Goal: Task Accomplishment & Management: Complete application form

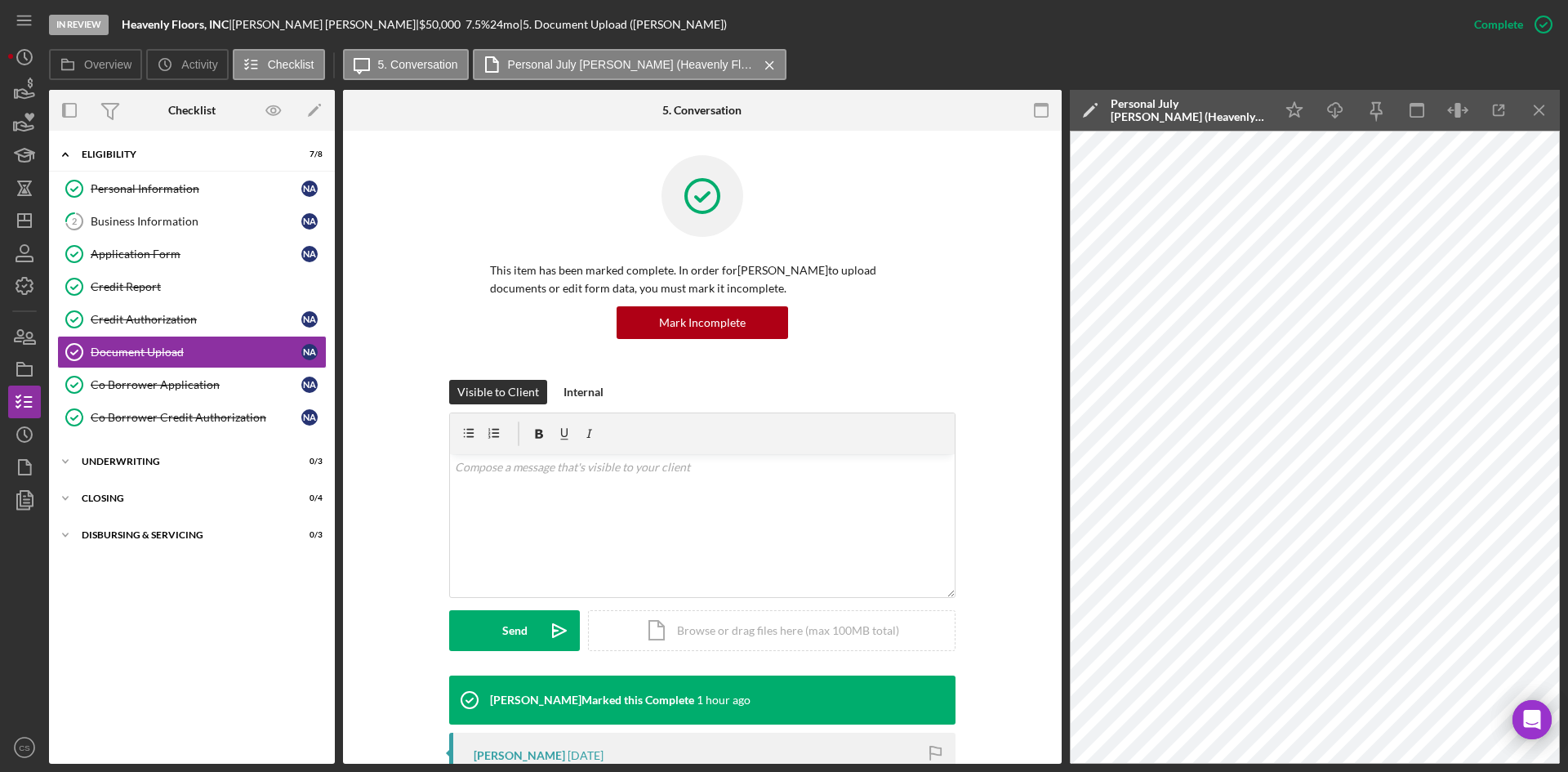
scroll to position [613, 0]
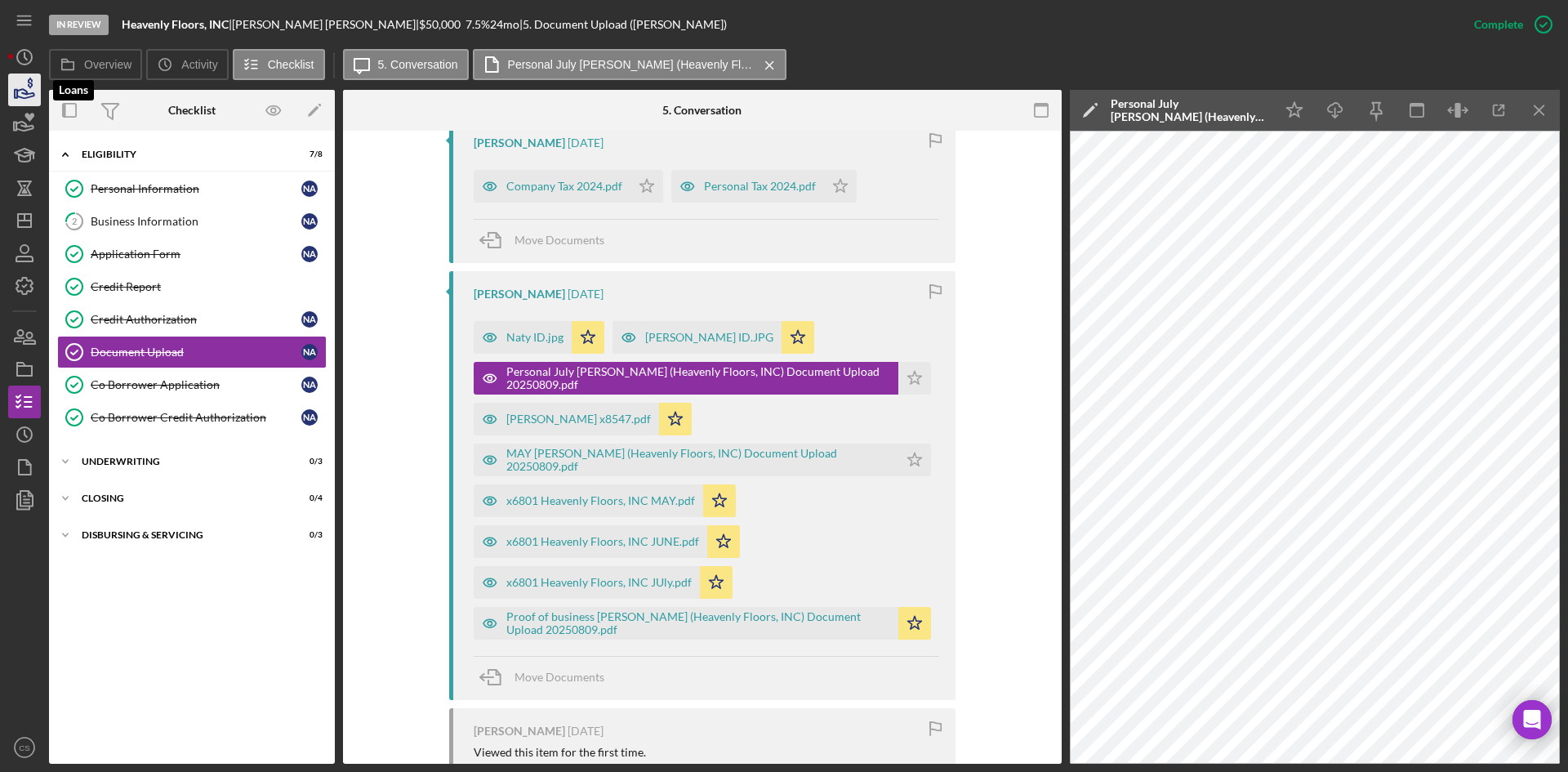
click at [25, 94] on icon "button" at bounding box center [25, 93] width 17 height 9
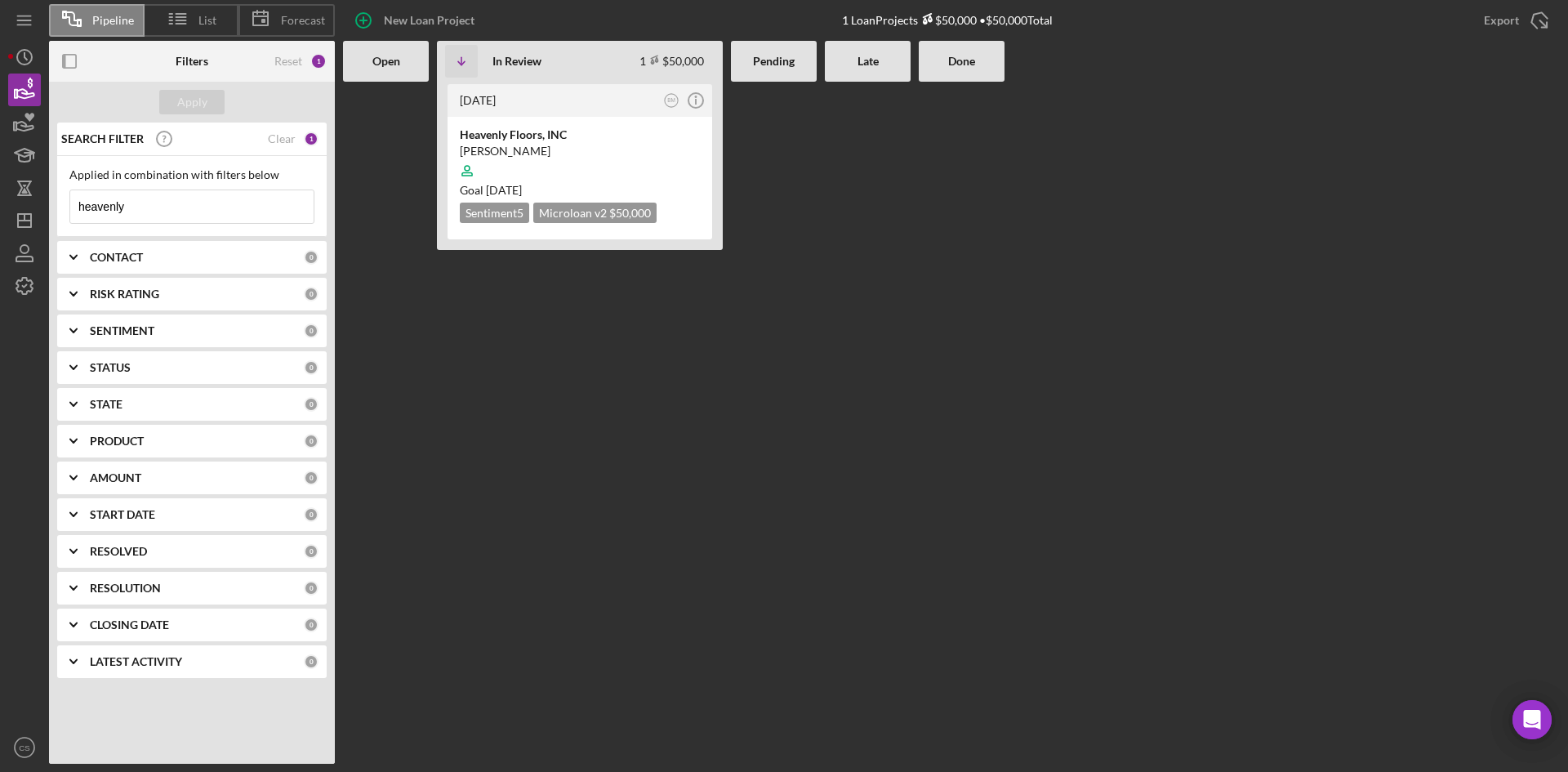
click at [178, 206] on input "heavenly" at bounding box center [192, 206] width 244 height 33
click at [180, 205] on input "heavenly" at bounding box center [192, 206] width 244 height 33
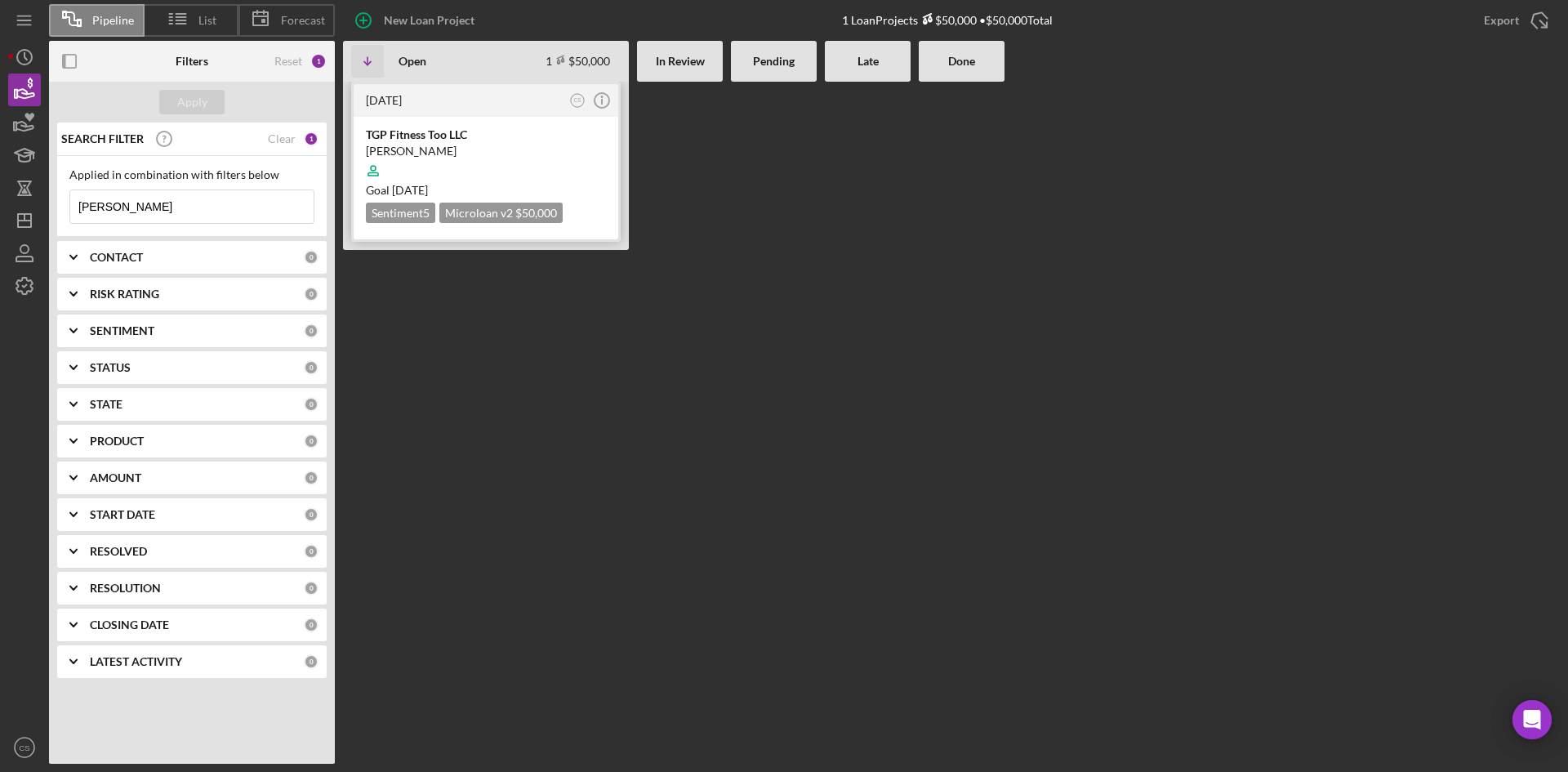
type input "samantha"
click at [546, 145] on div "Samantha Lane" at bounding box center [486, 151] width 240 height 16
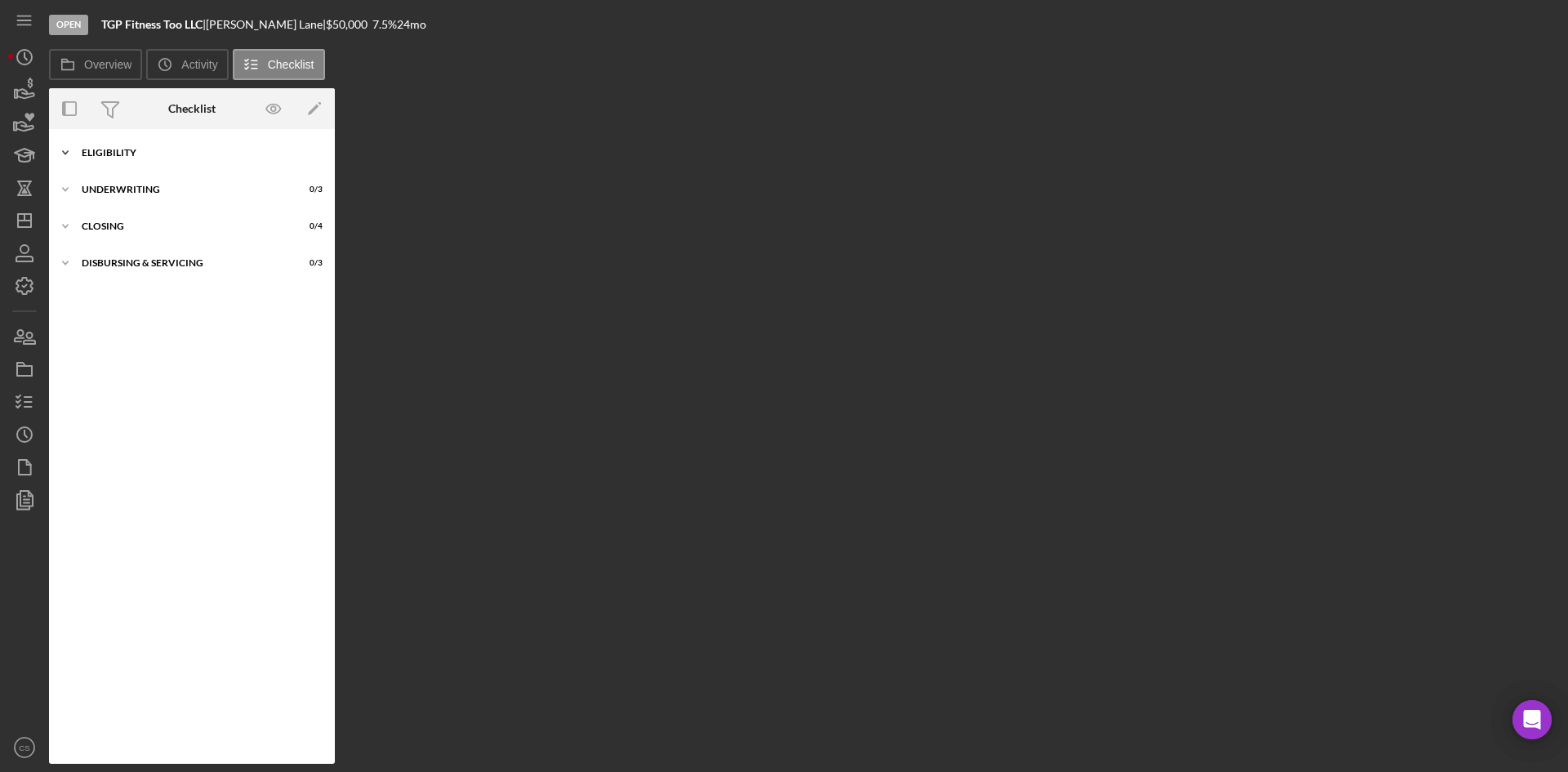
click at [125, 159] on div "Icon/Expander Eligibility 2 / 6" at bounding box center [191, 152] width 285 height 33
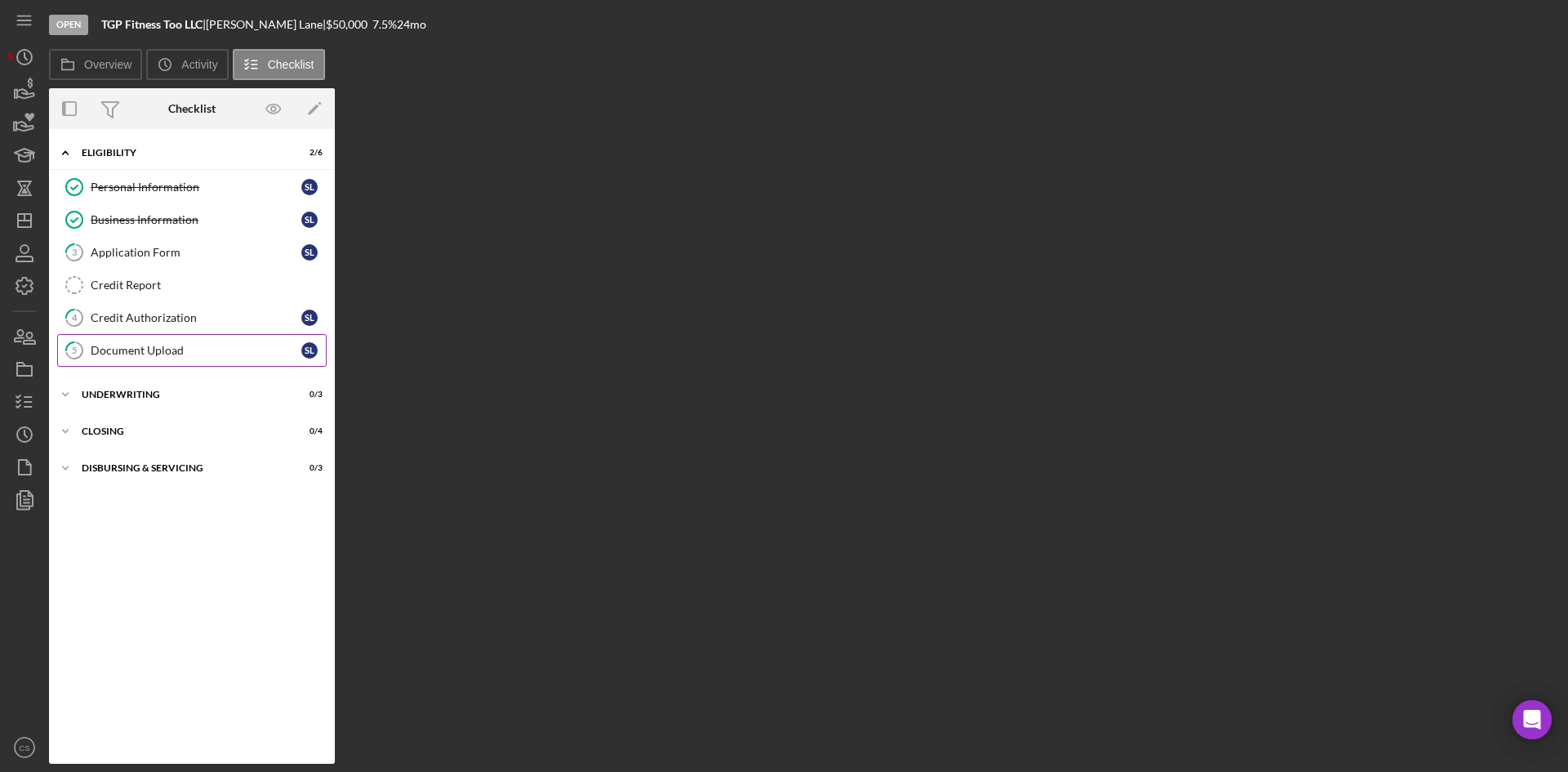
click at [164, 348] on div "Document Upload" at bounding box center [196, 350] width 211 height 13
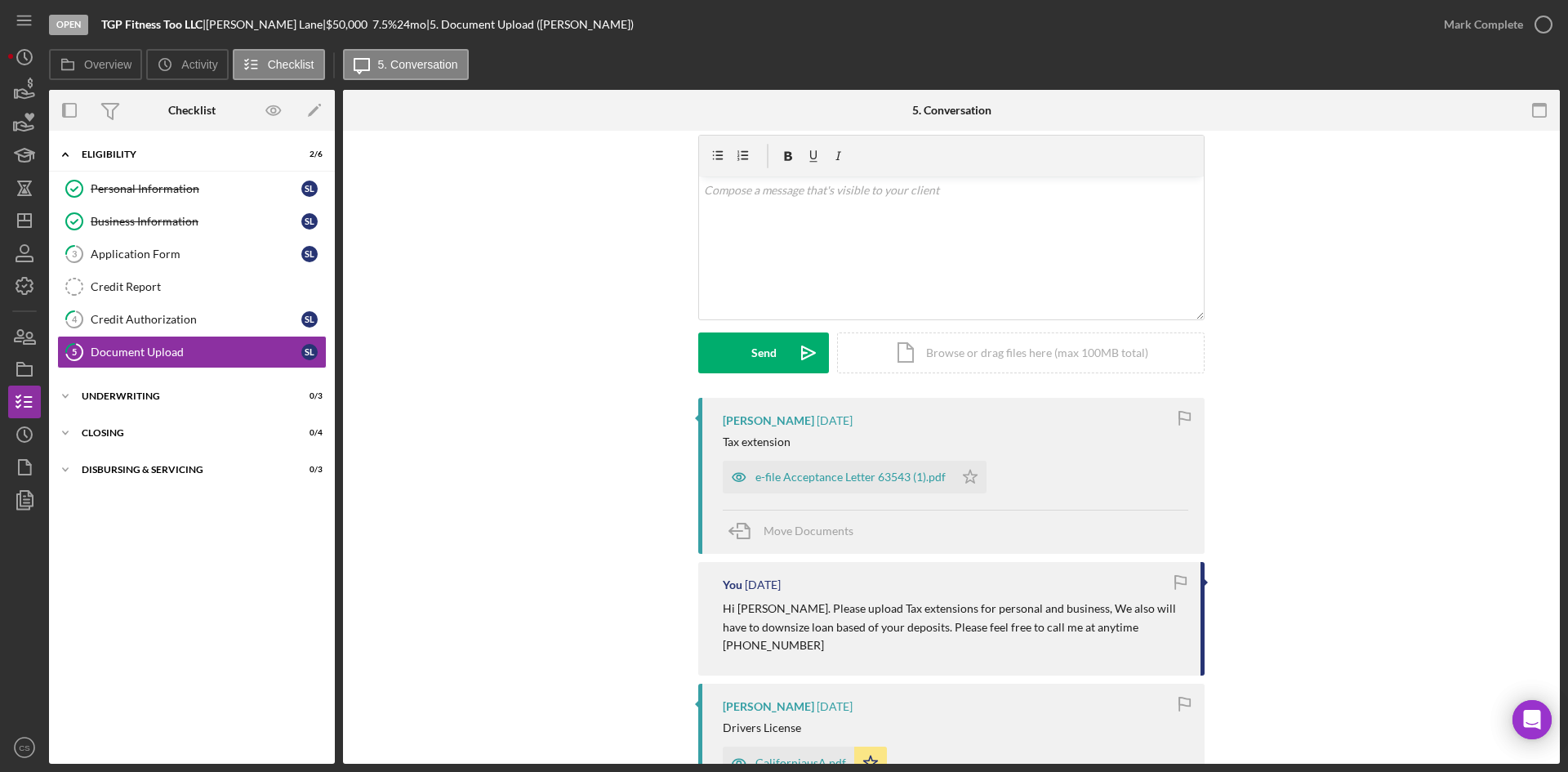
scroll to position [82, 0]
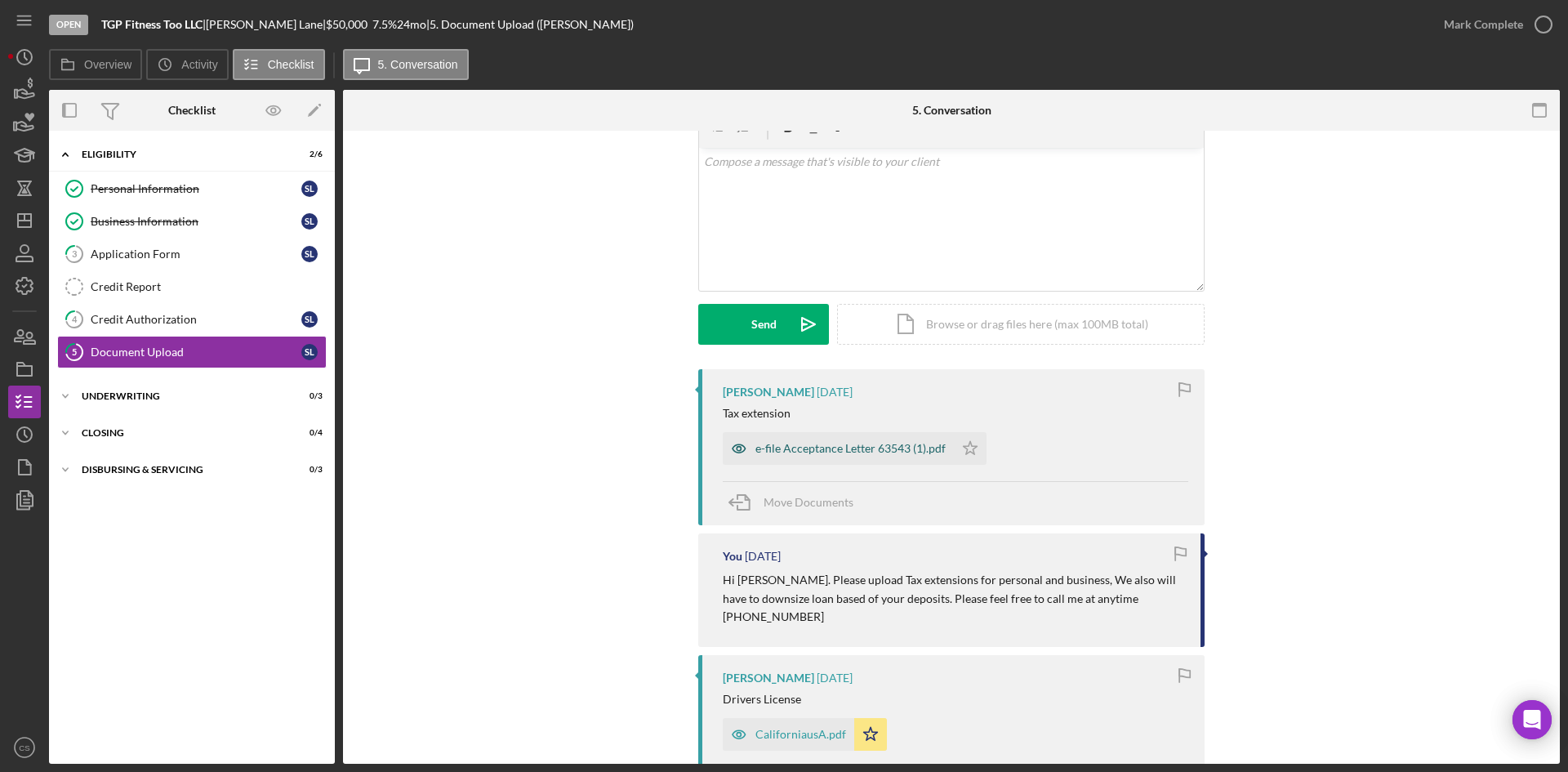
click at [856, 458] on div "e-file Acceptance Letter 63543 (1).pdf" at bounding box center [839, 448] width 231 height 33
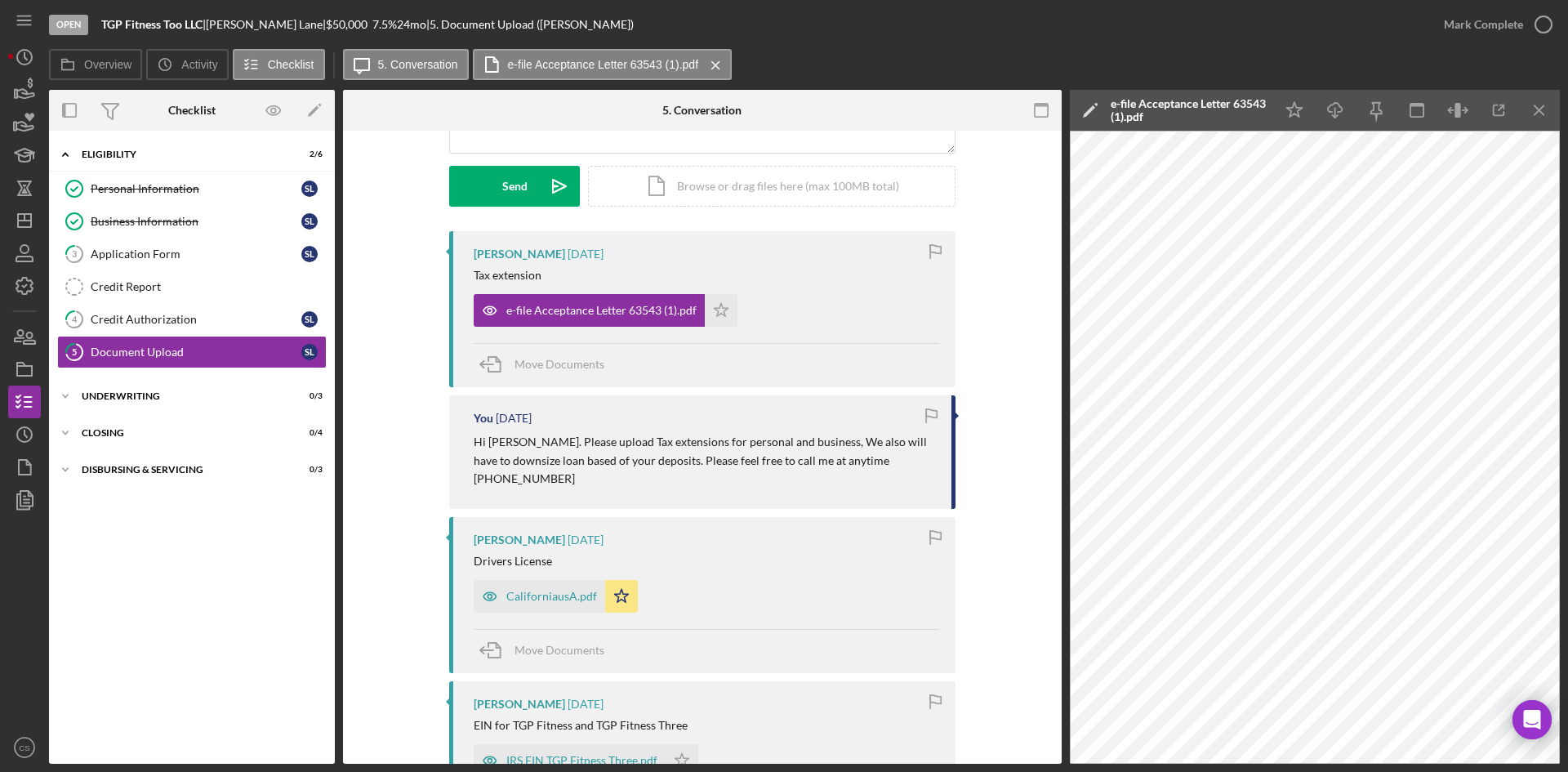
scroll to position [245, 0]
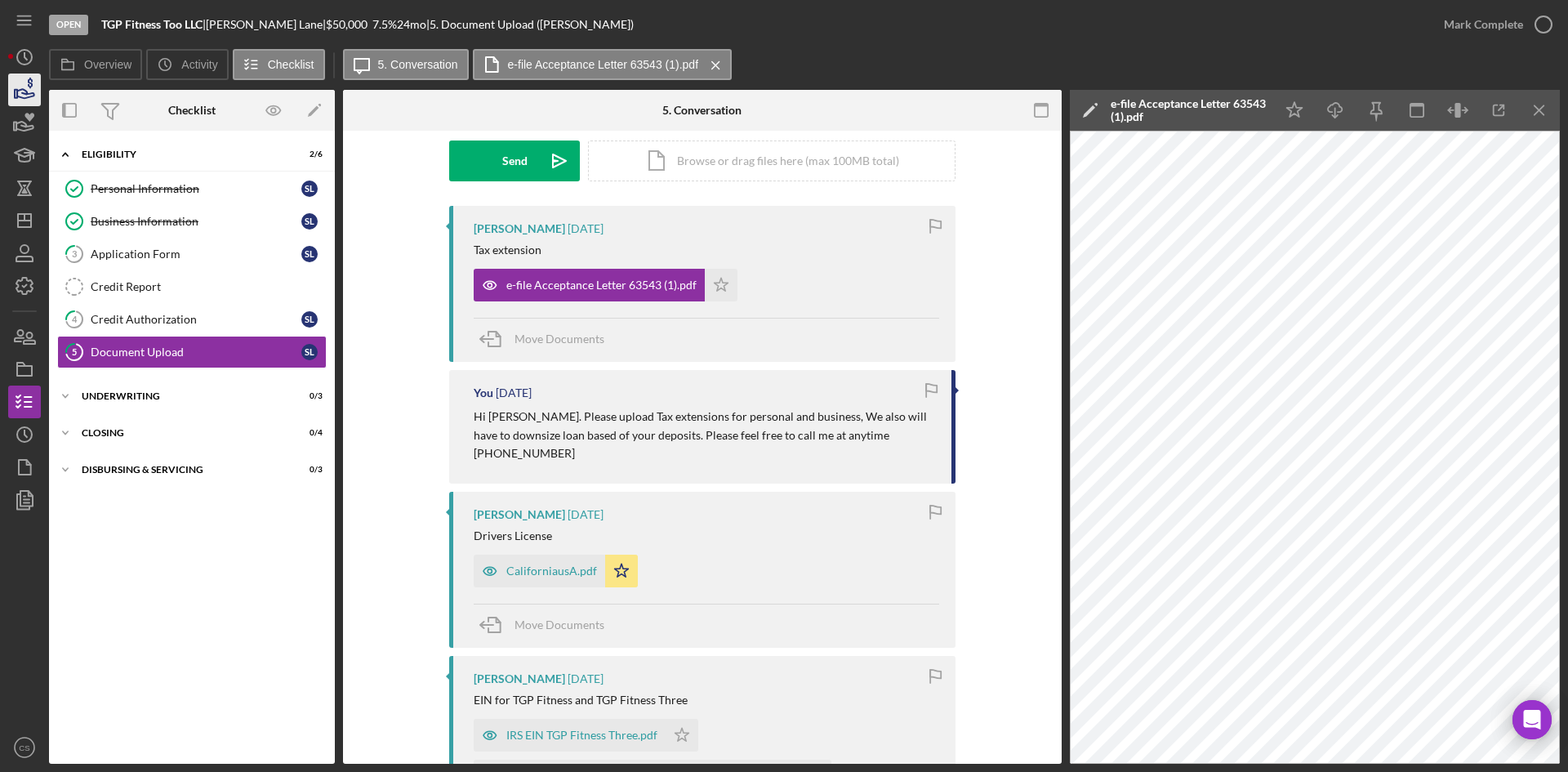
click at [34, 94] on icon "button" at bounding box center [25, 93] width 17 height 9
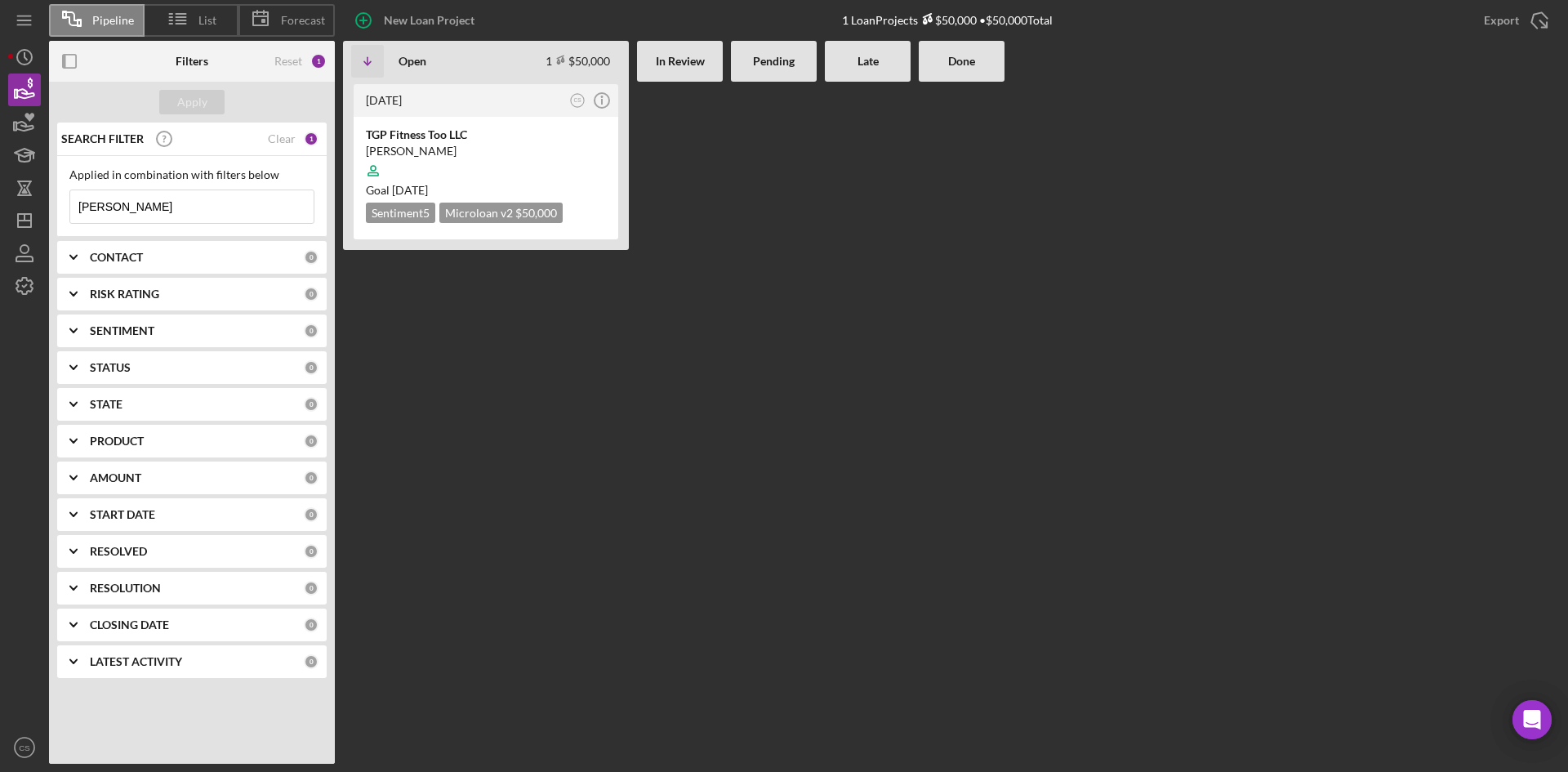
click at [135, 206] on input "samantha" at bounding box center [192, 206] width 244 height 33
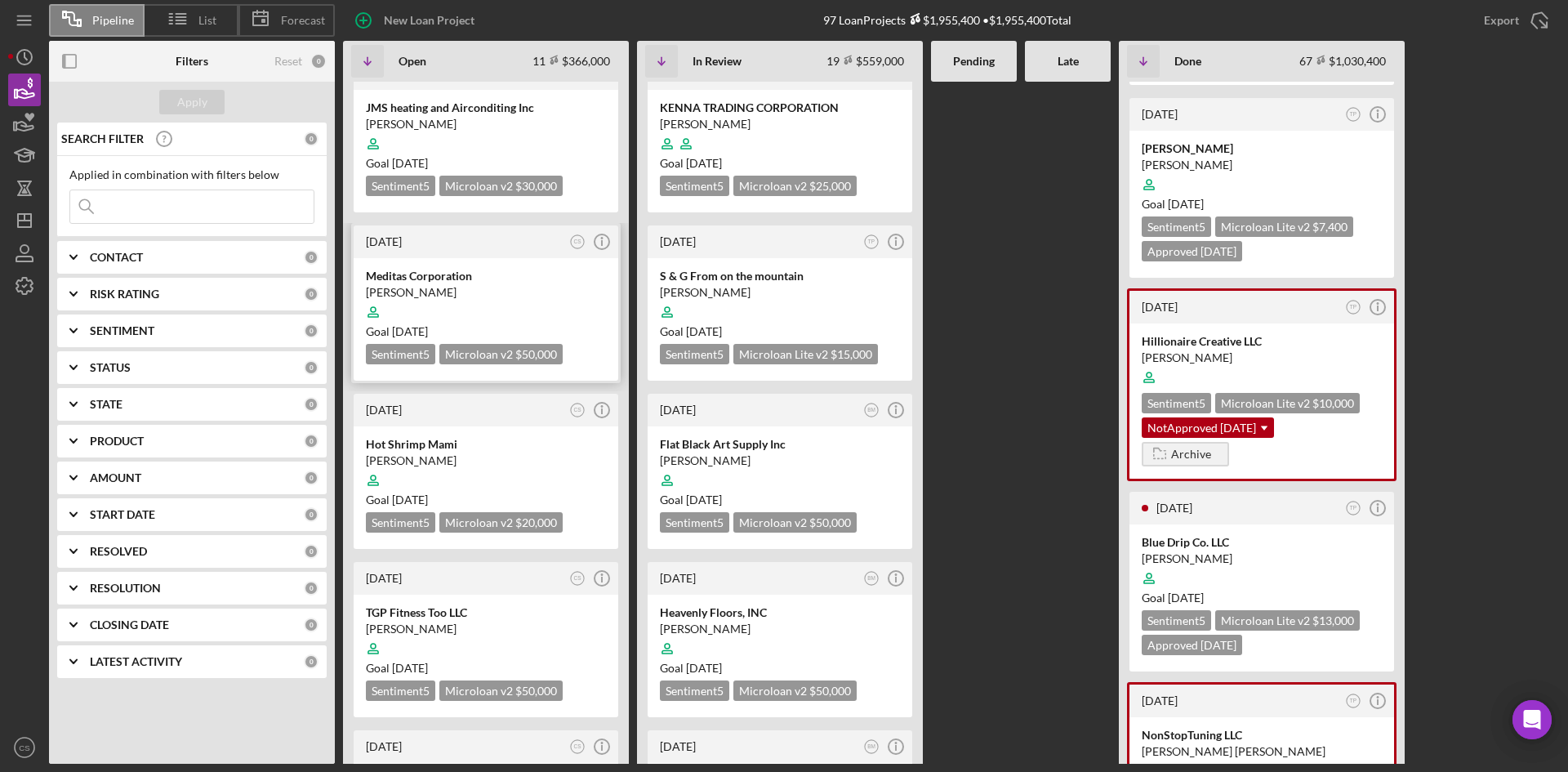
scroll to position [245, 0]
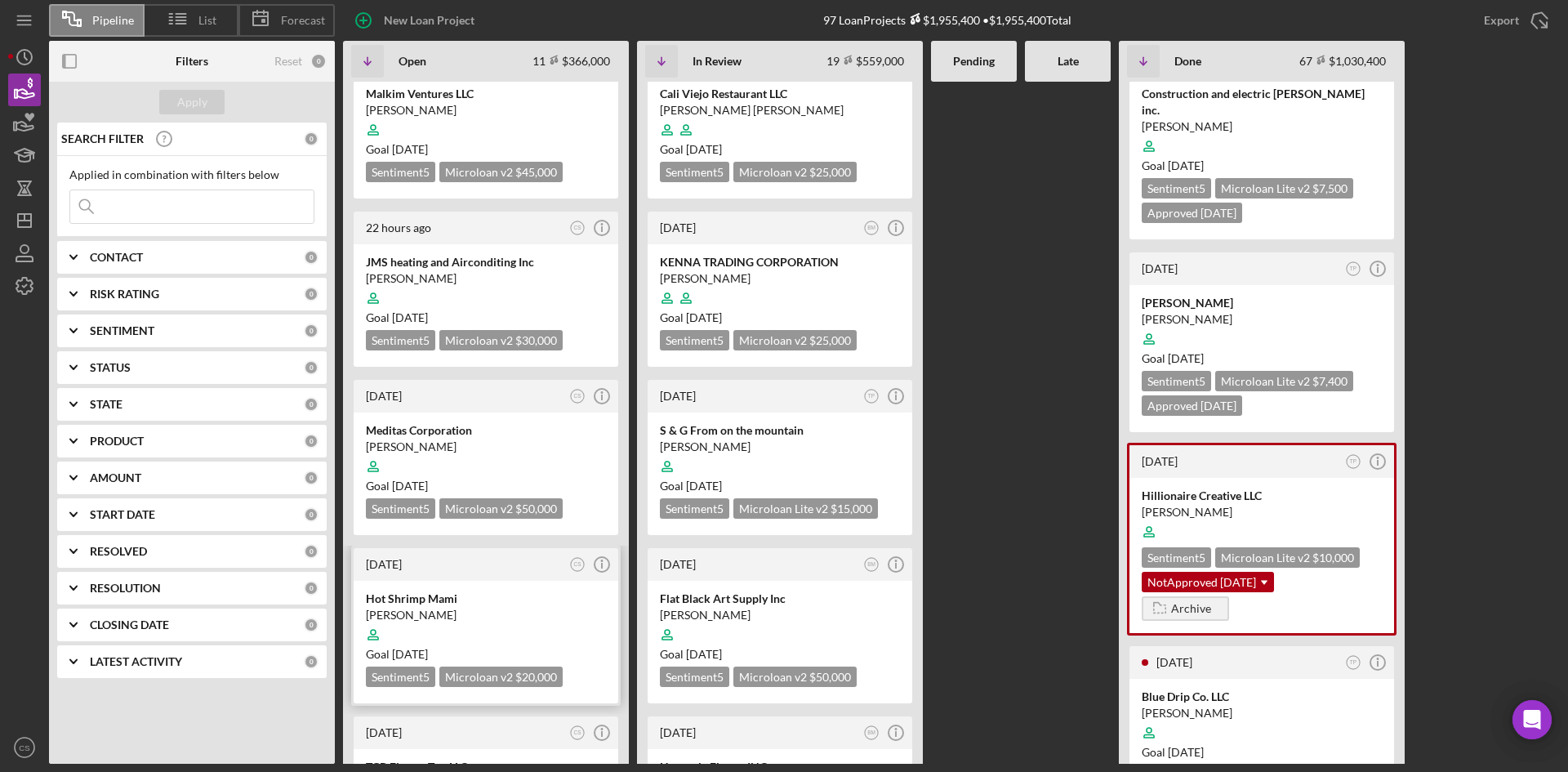
click at [474, 591] on div "Hot Shrimp Mami" at bounding box center [486, 599] width 240 height 16
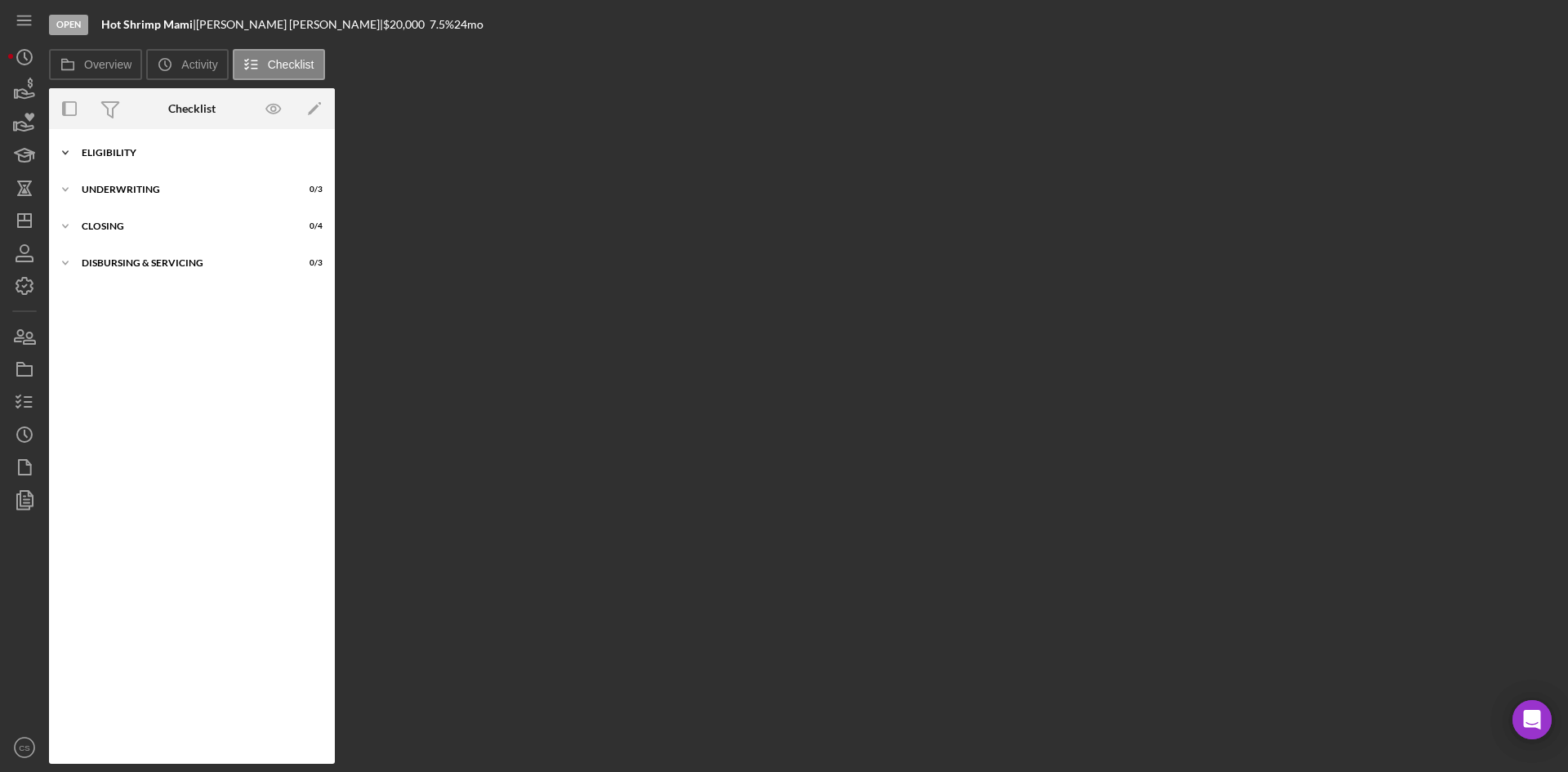
click at [141, 157] on div "Icon/Expander Eligibility 2 / 6" at bounding box center [191, 152] width 285 height 33
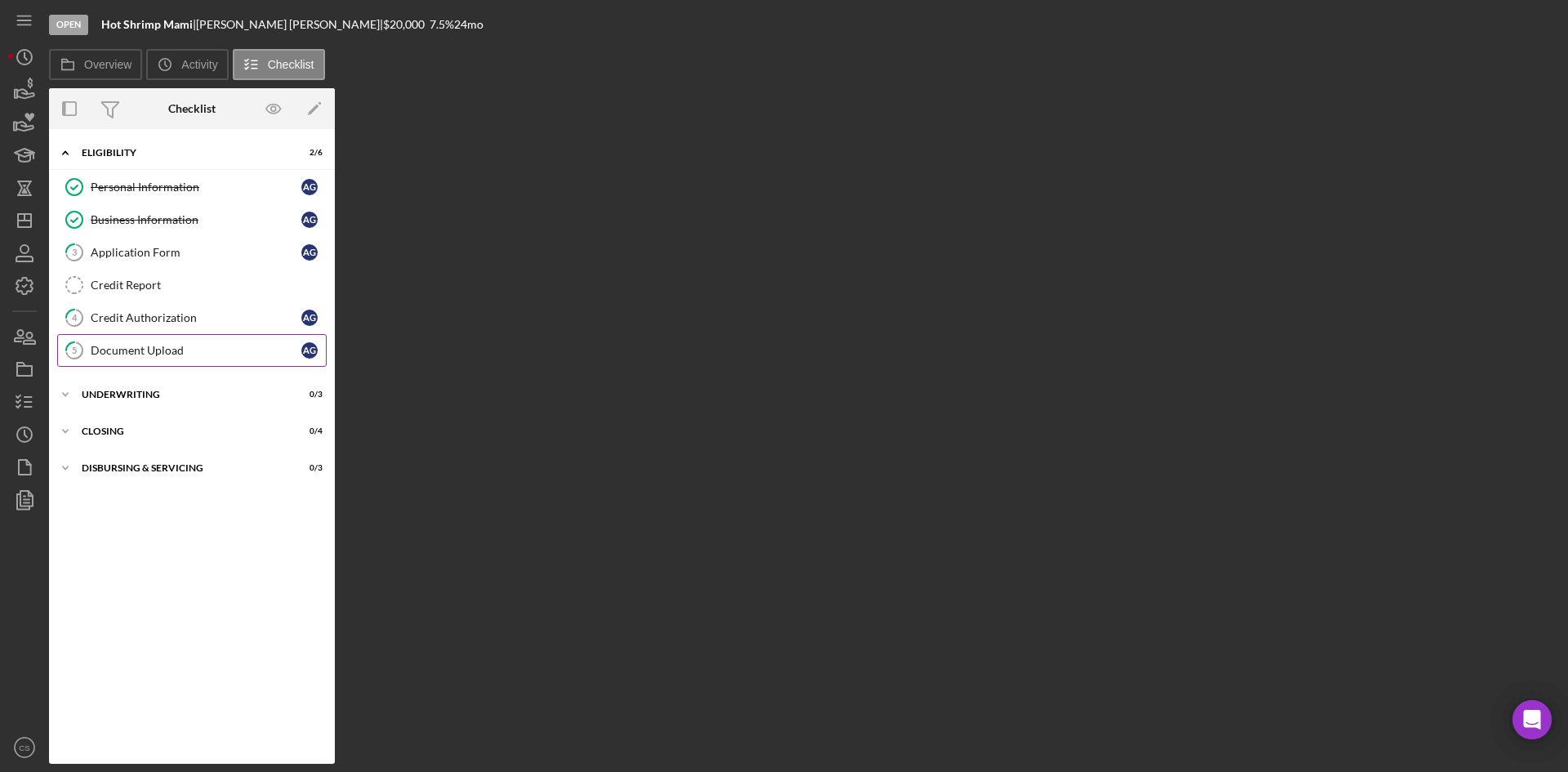
click at [175, 356] on div "Document Upload" at bounding box center [196, 350] width 211 height 13
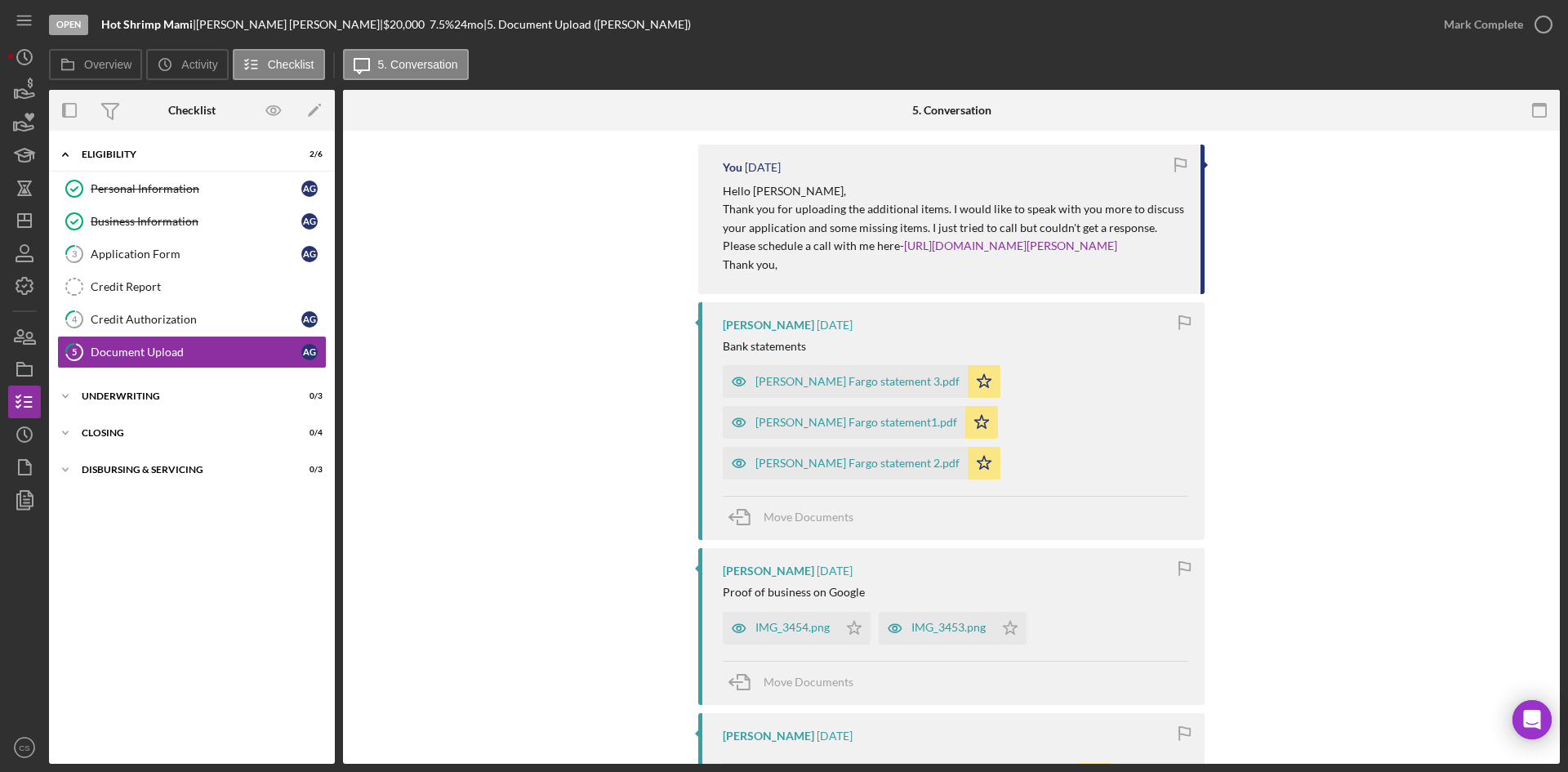
scroll to position [95, 0]
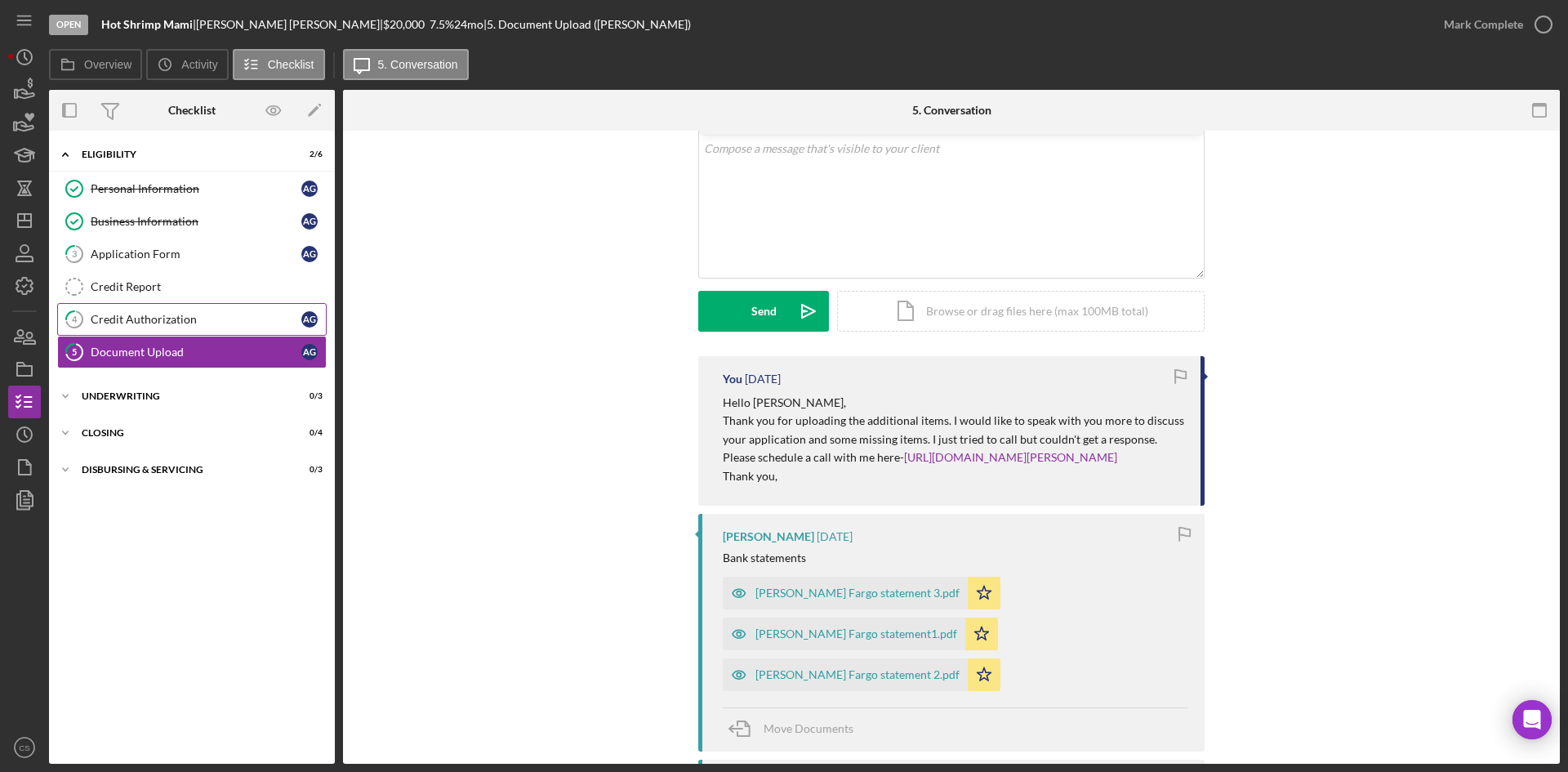
click at [205, 318] on div "Credit Authorization" at bounding box center [196, 319] width 211 height 13
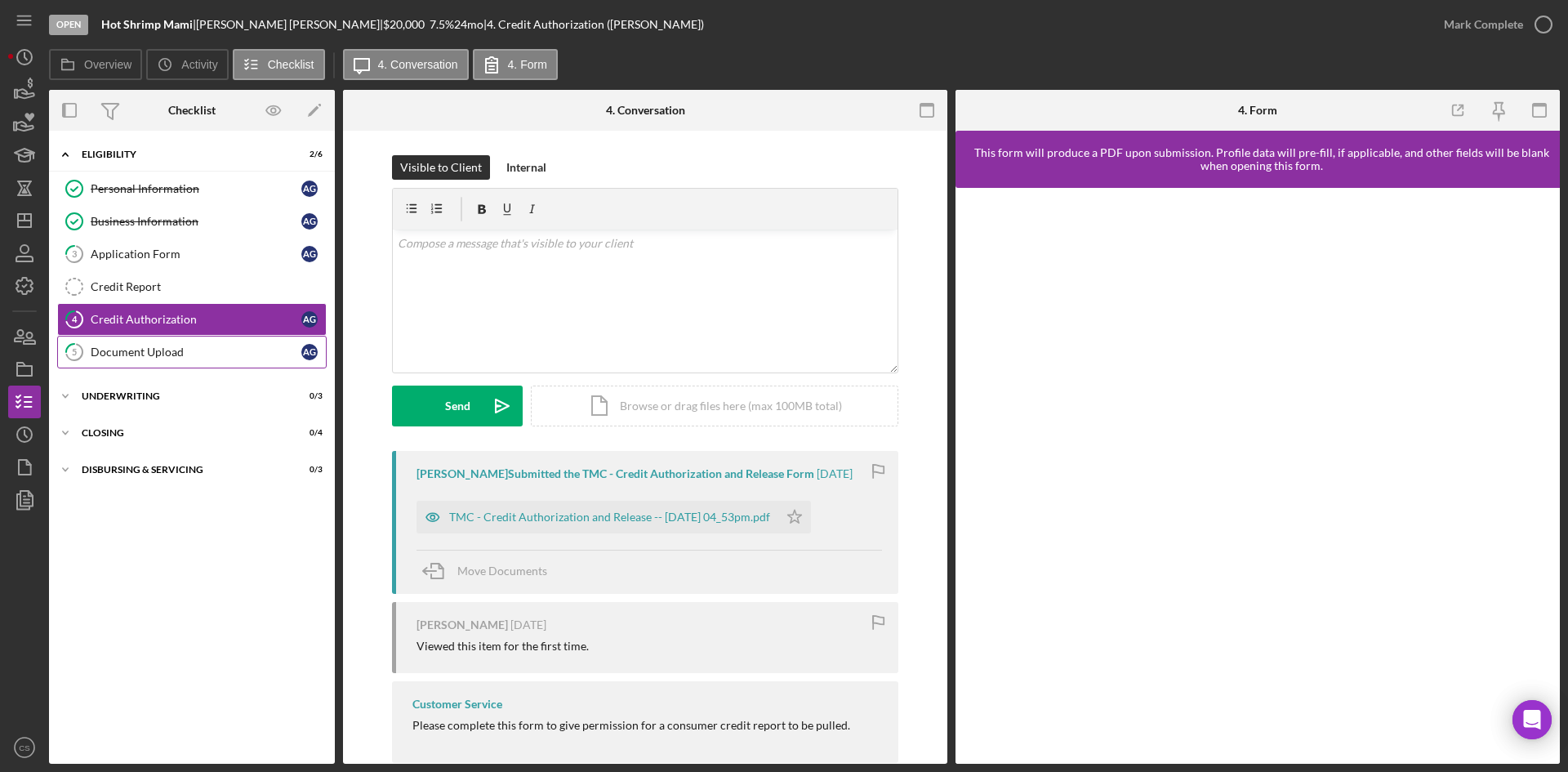
click at [210, 354] on div "Document Upload" at bounding box center [196, 351] width 211 height 13
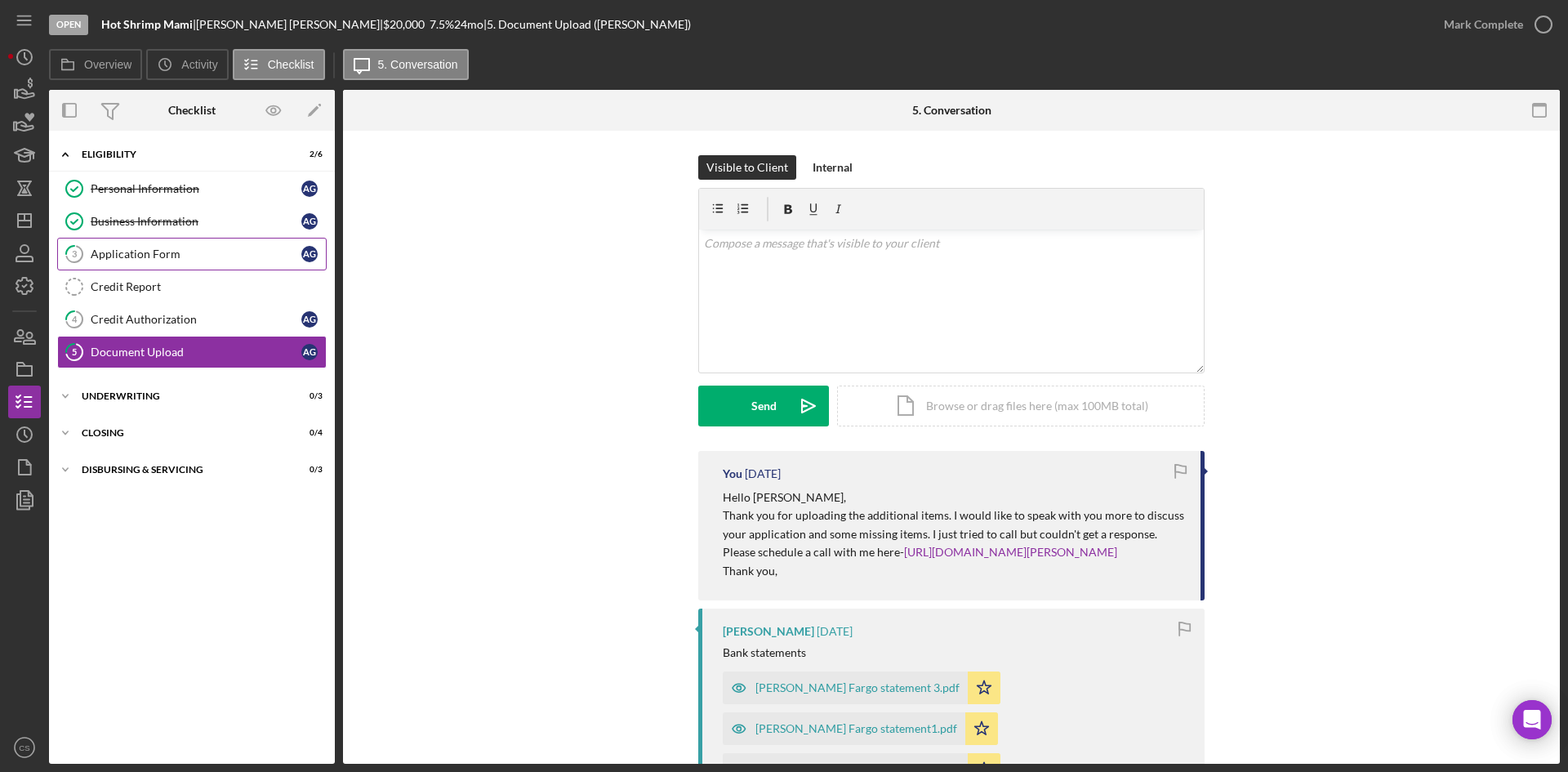
click at [201, 261] on link "3 Application Form A G" at bounding box center [191, 253] width 269 height 33
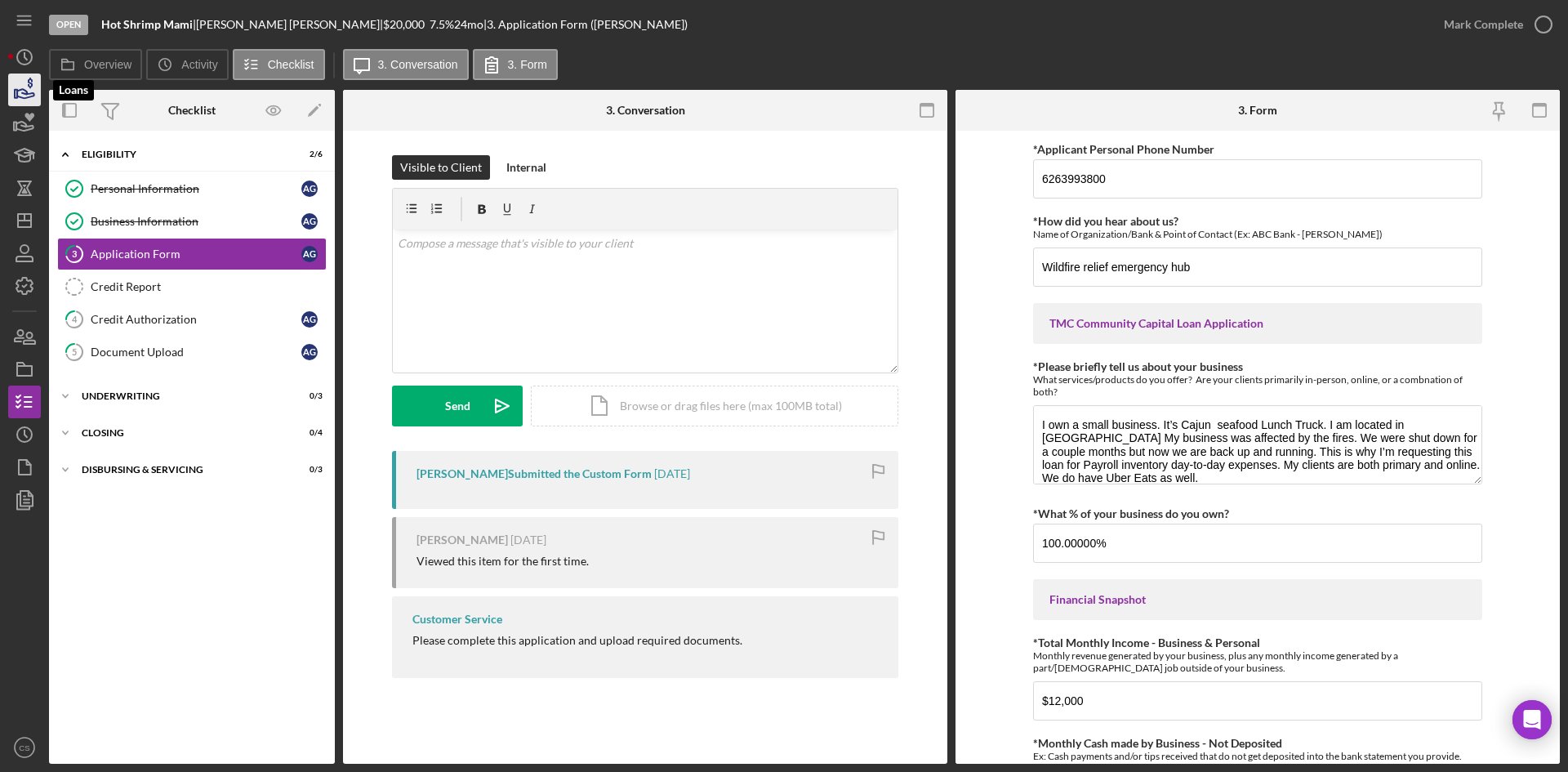
drag, startPoint x: 21, startPoint y: 98, endPoint x: 34, endPoint y: 100, distance: 13.2
click at [21, 98] on icon "button" at bounding box center [25, 93] width 17 height 9
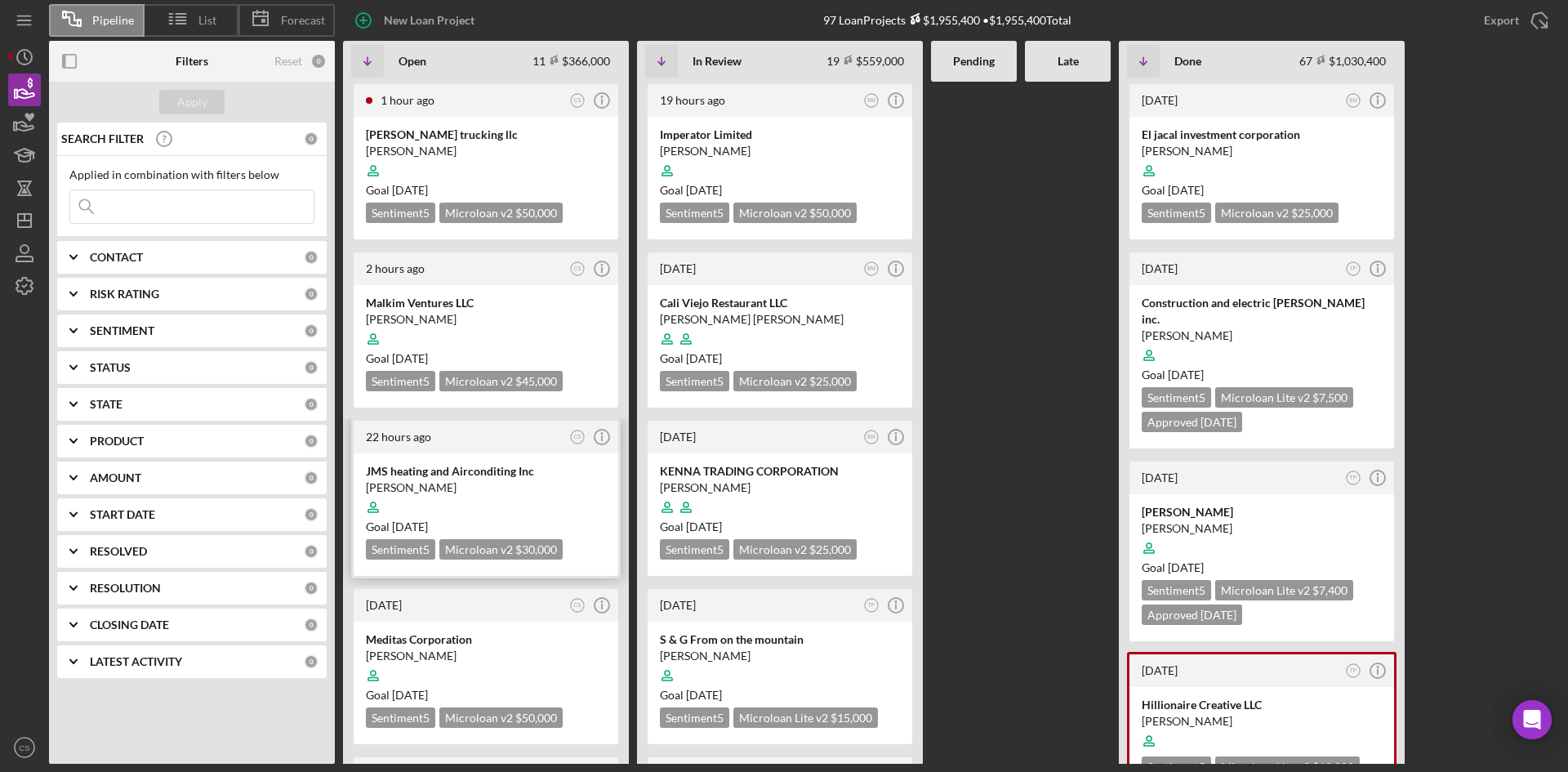
click at [478, 495] on div at bounding box center [486, 507] width 240 height 31
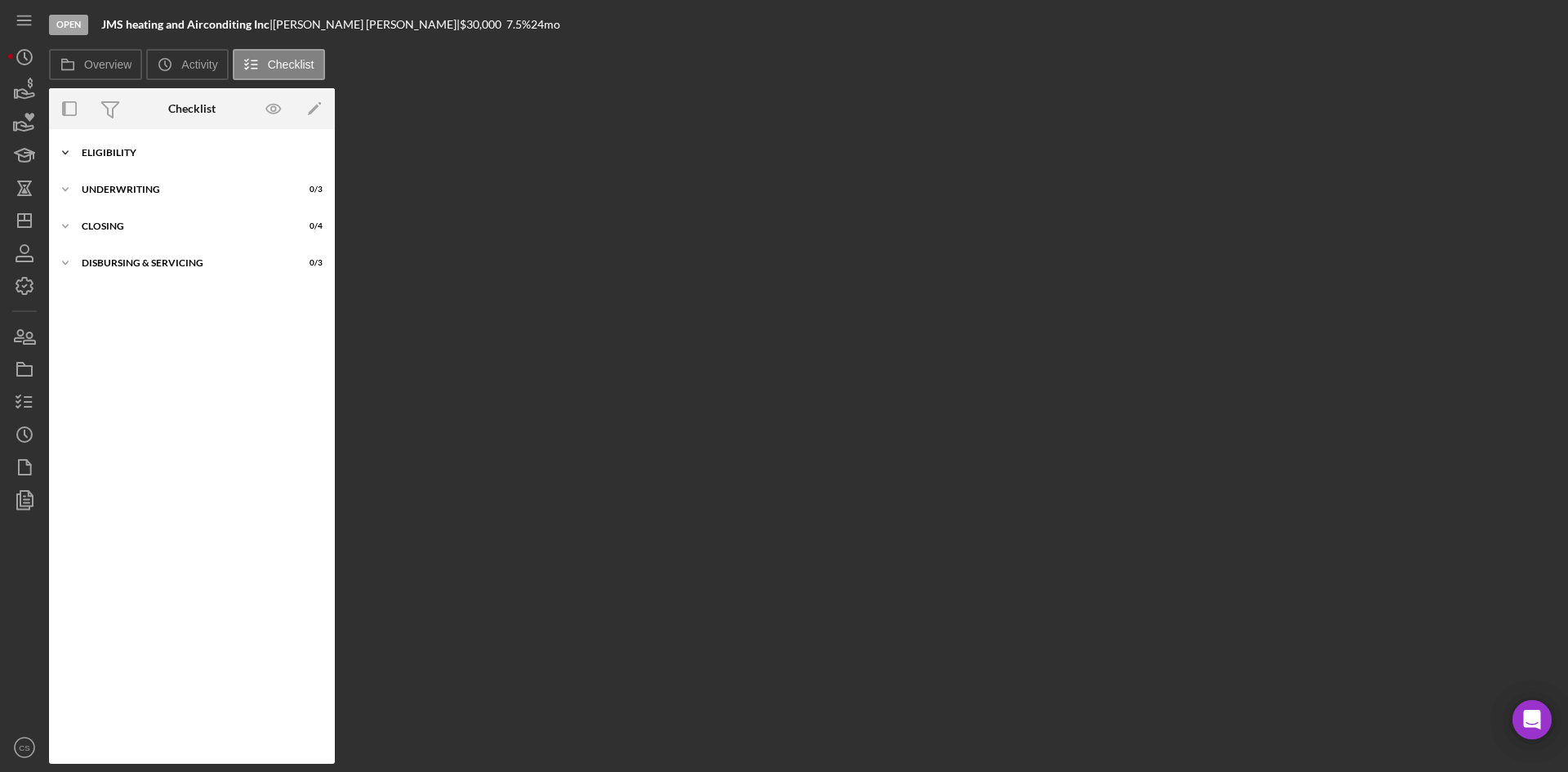
click at [118, 158] on div "Icon/Expander Eligibility 0 / 6" at bounding box center [191, 152] width 285 height 33
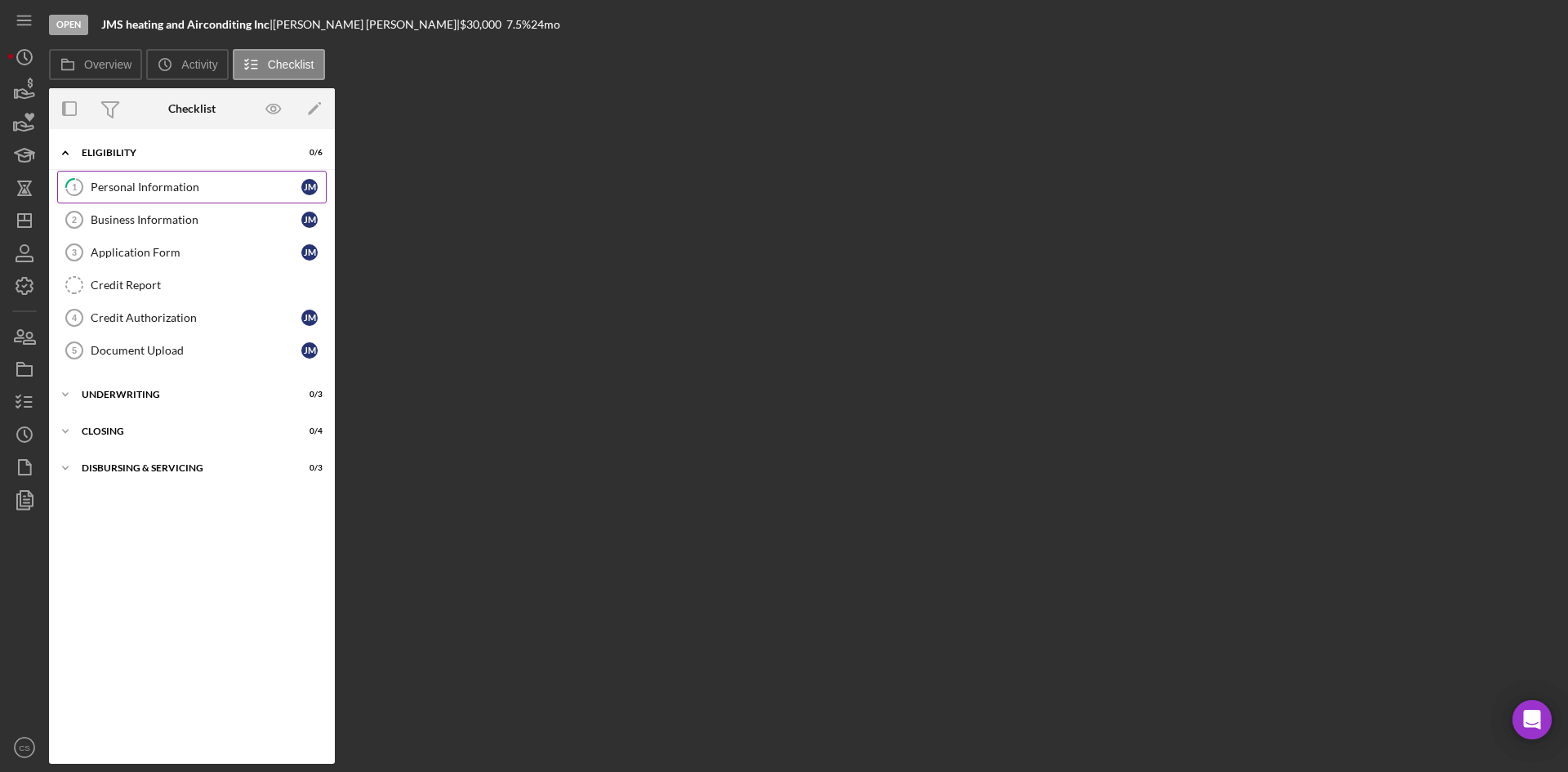
click at [148, 189] on div "Personal Information" at bounding box center [196, 187] width 211 height 13
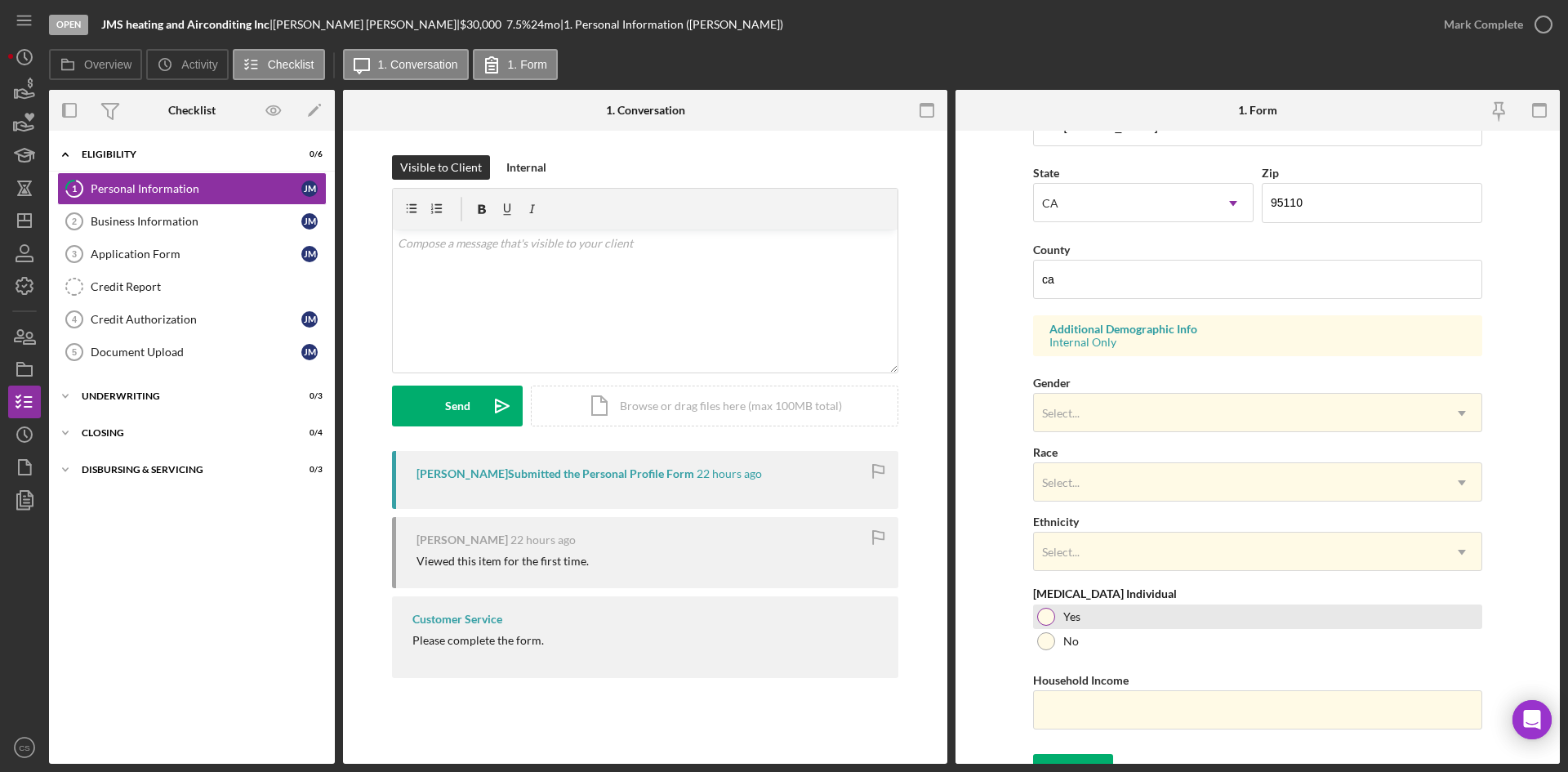
scroll to position [457, 0]
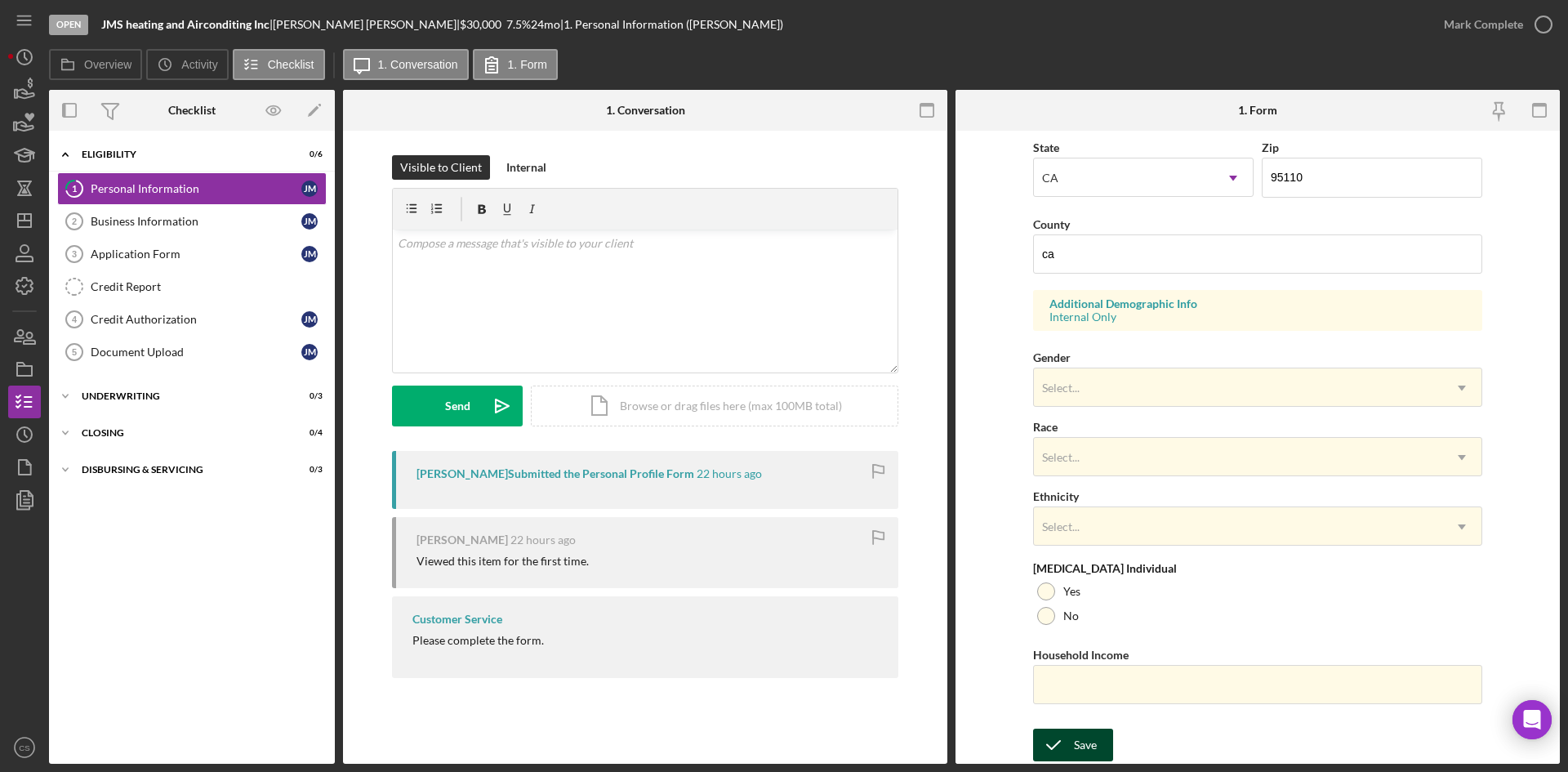
click at [1081, 734] on div "Save" at bounding box center [1085, 744] width 23 height 33
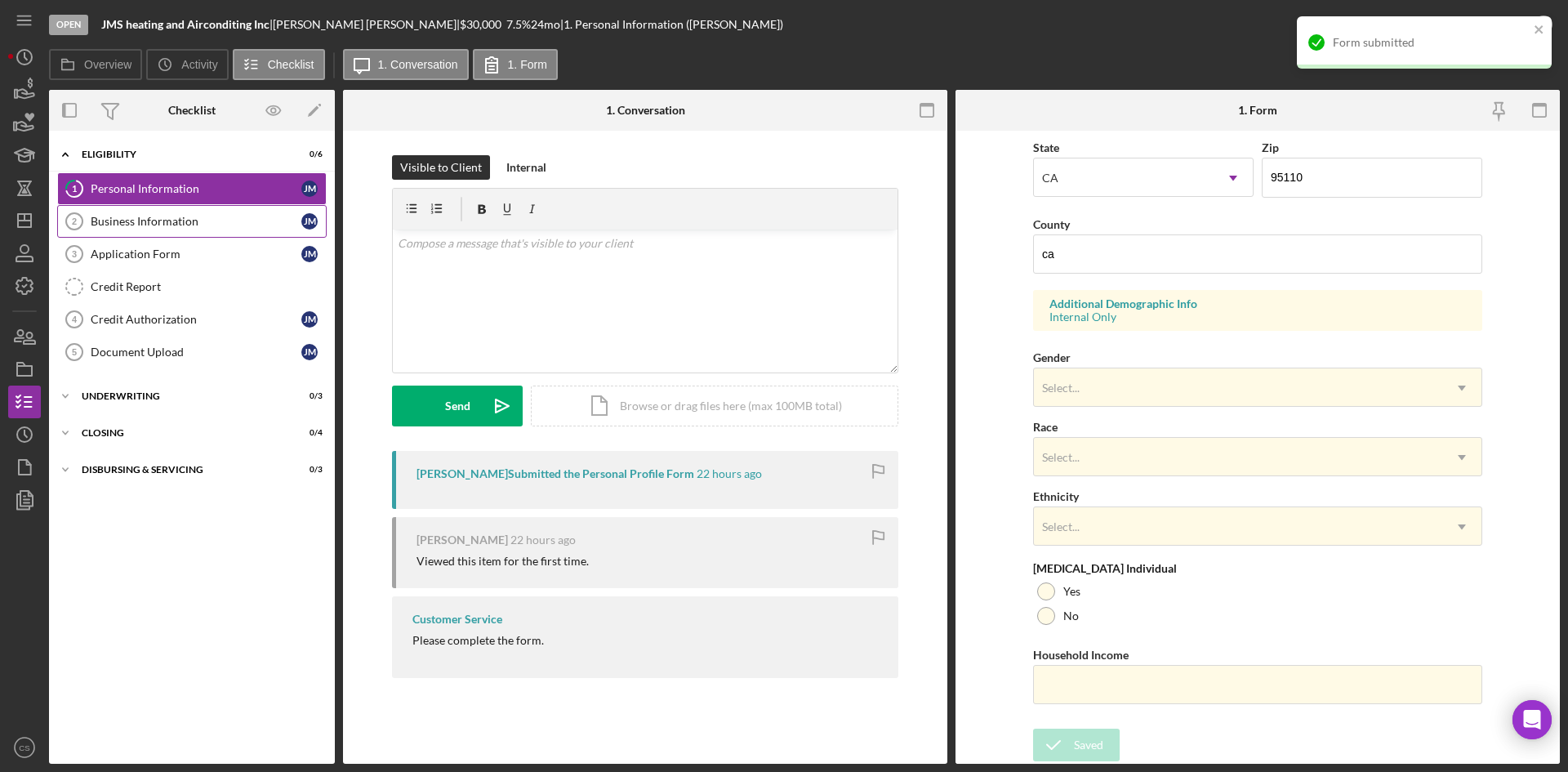
click at [184, 221] on div "Business Information" at bounding box center [196, 221] width 211 height 13
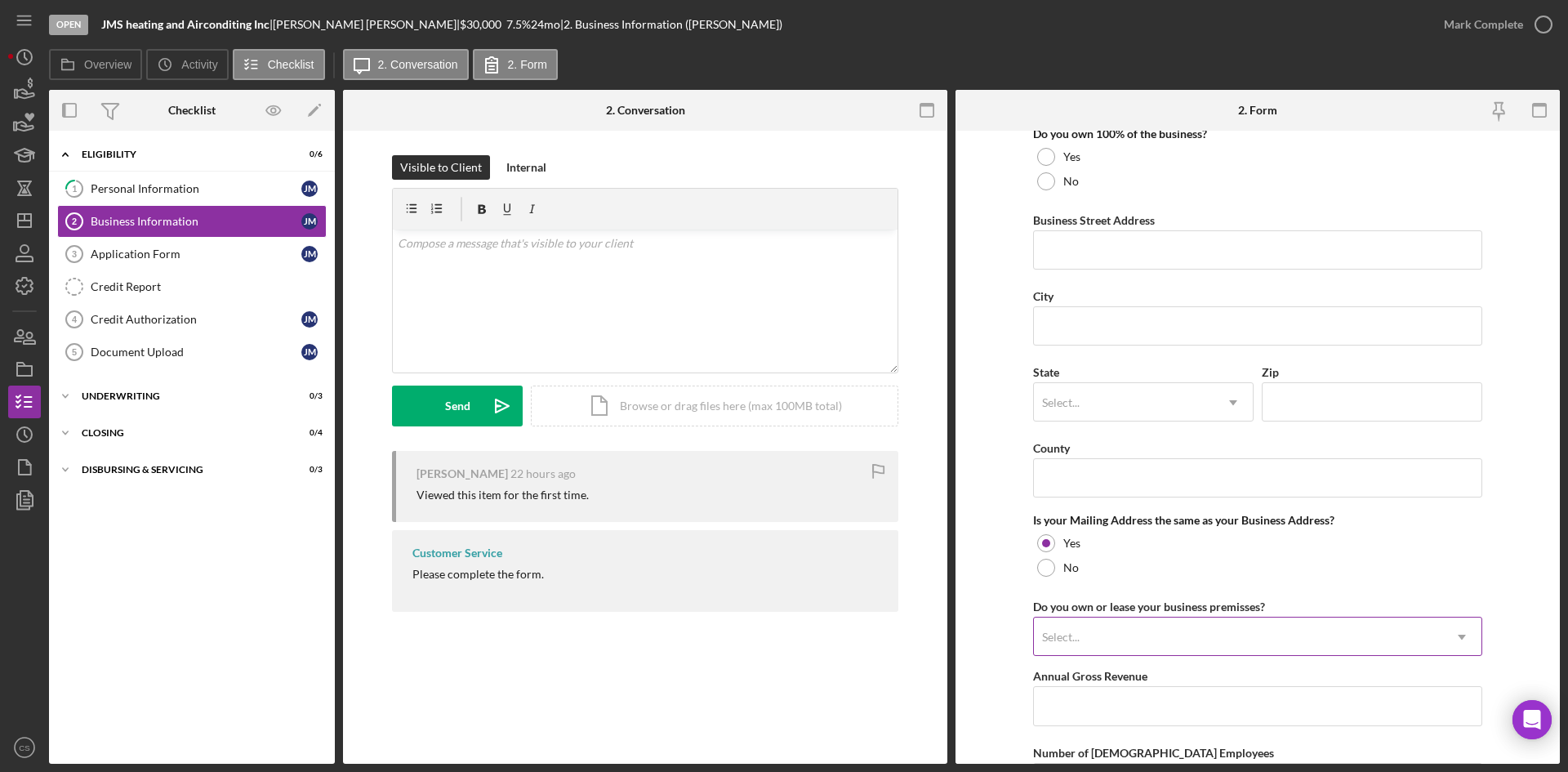
scroll to position [1180, 0]
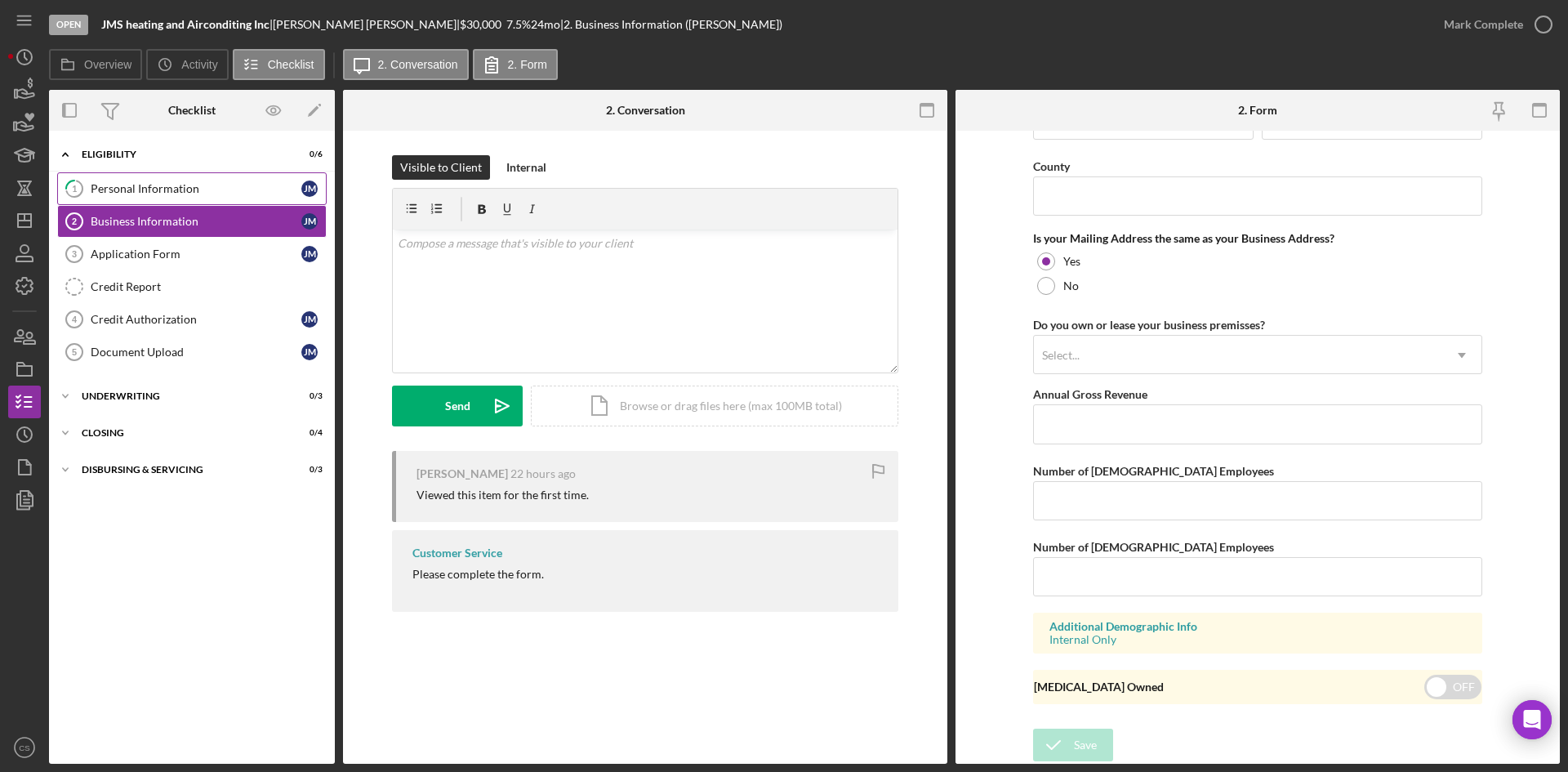
click at [232, 188] on div "Personal Information" at bounding box center [196, 189] width 211 height 13
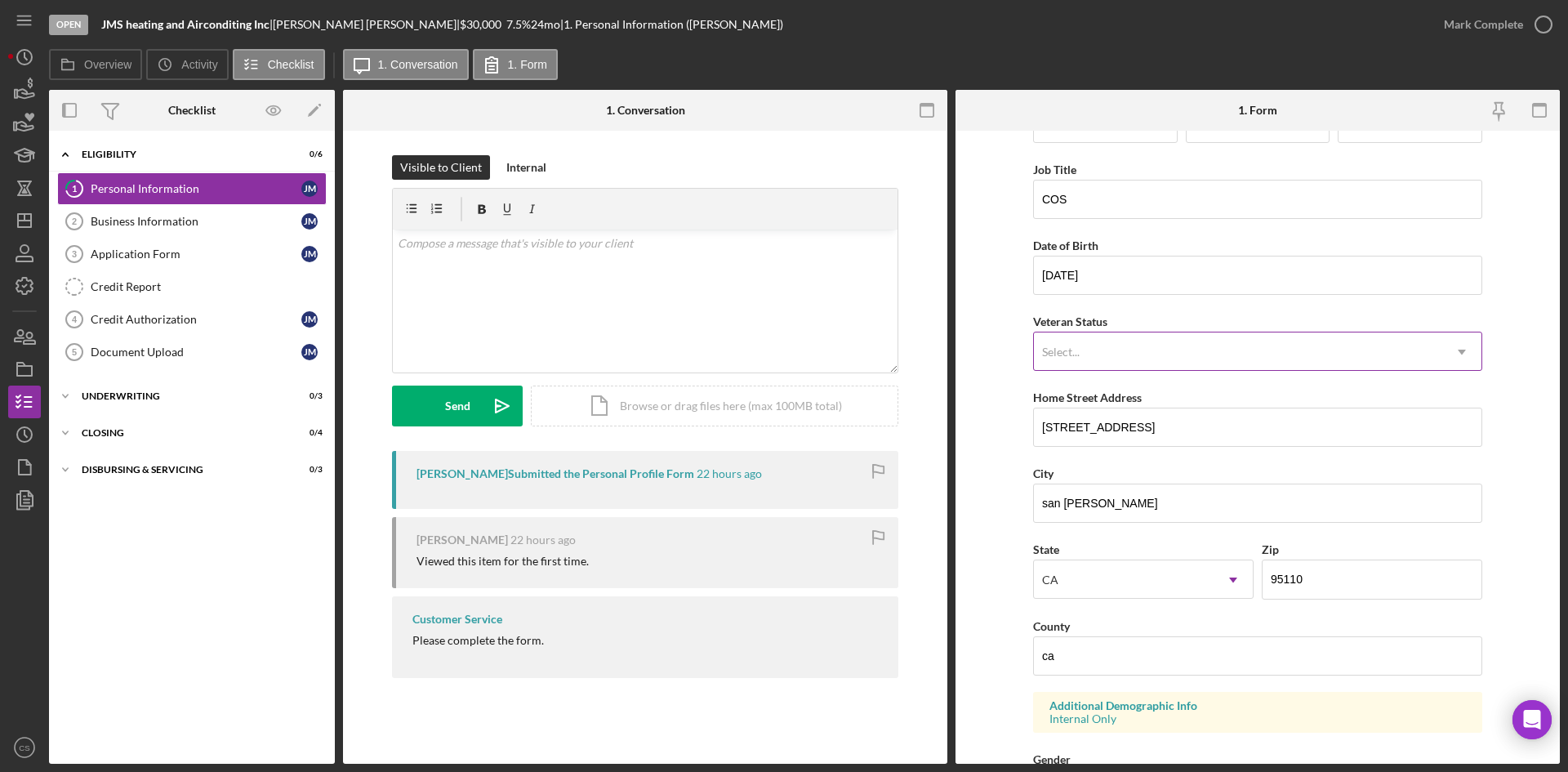
scroll to position [82, 0]
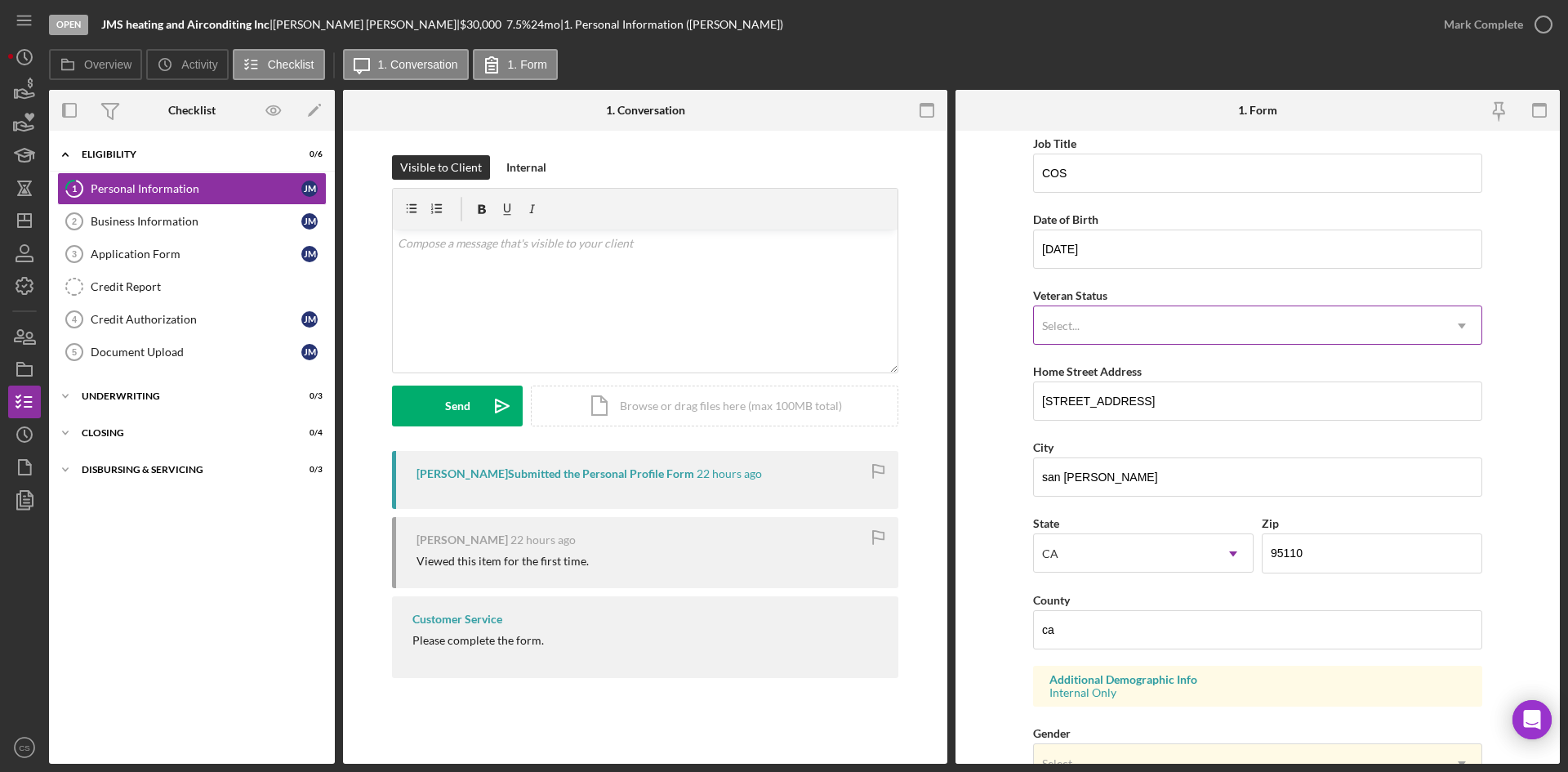
click at [1147, 334] on div "Select..." at bounding box center [1237, 326] width 408 height 37
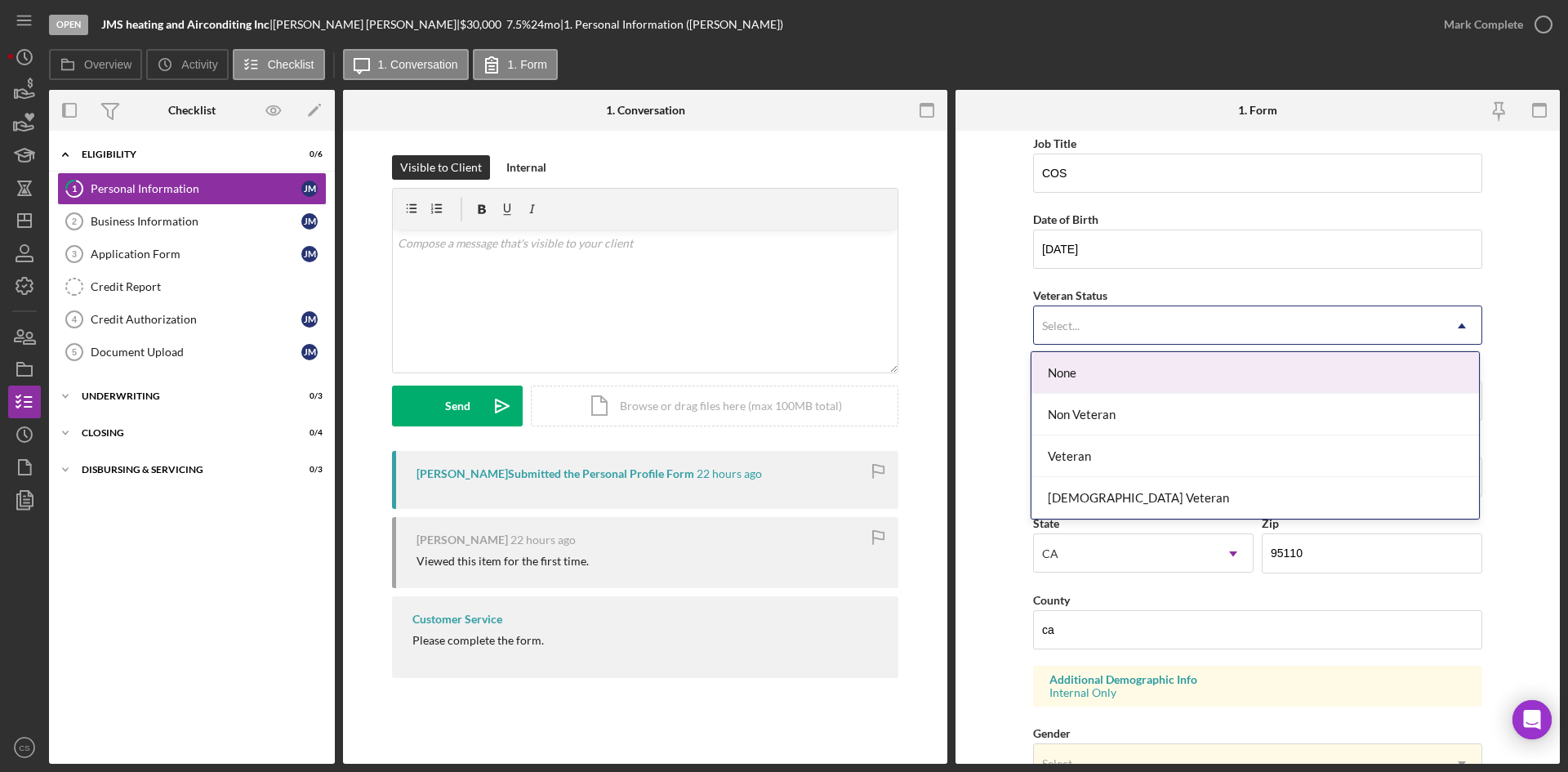
click at [1131, 374] on div "None" at bounding box center [1255, 373] width 447 height 42
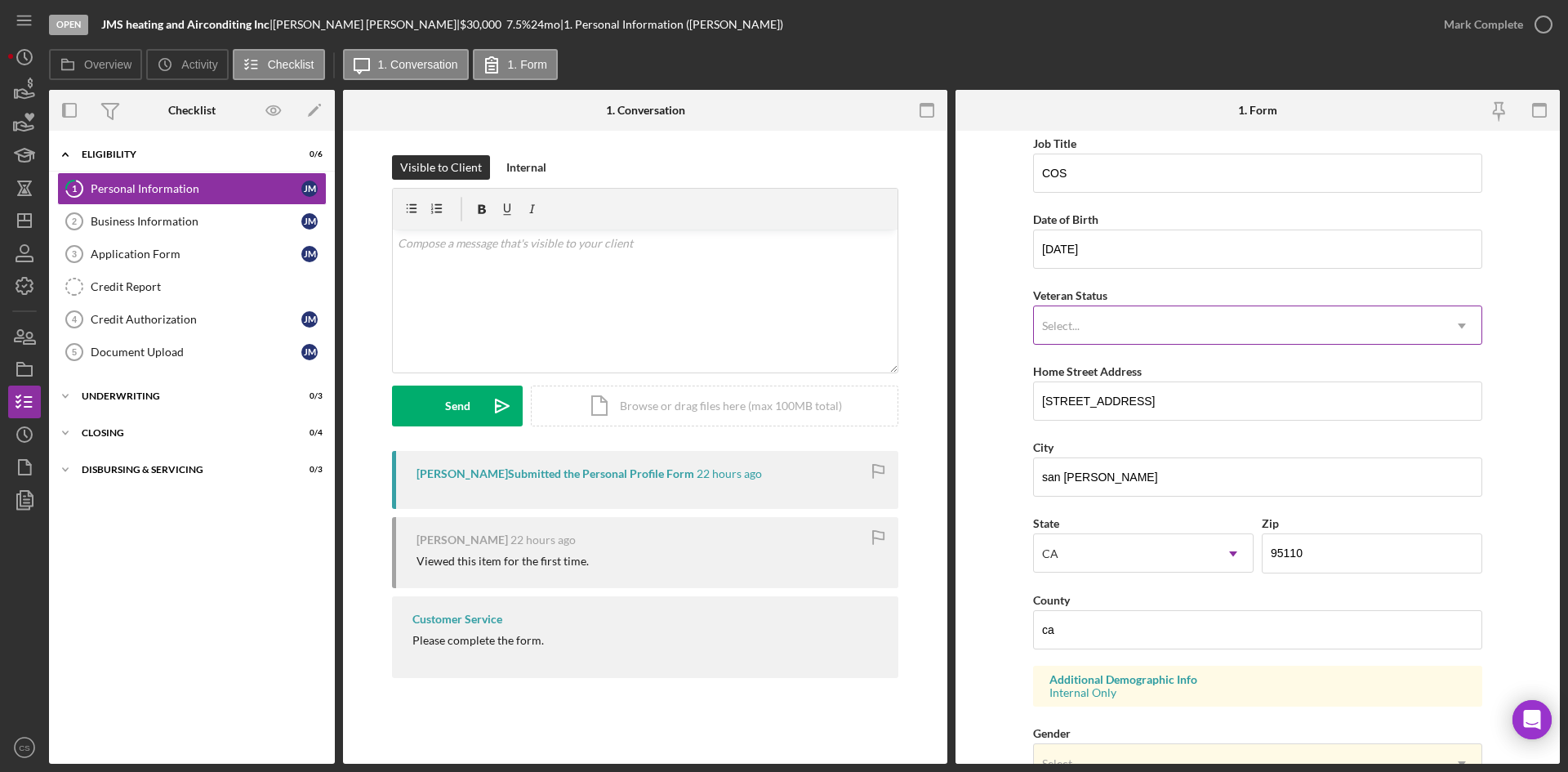
click at [1151, 339] on div "Select..." at bounding box center [1237, 326] width 408 height 37
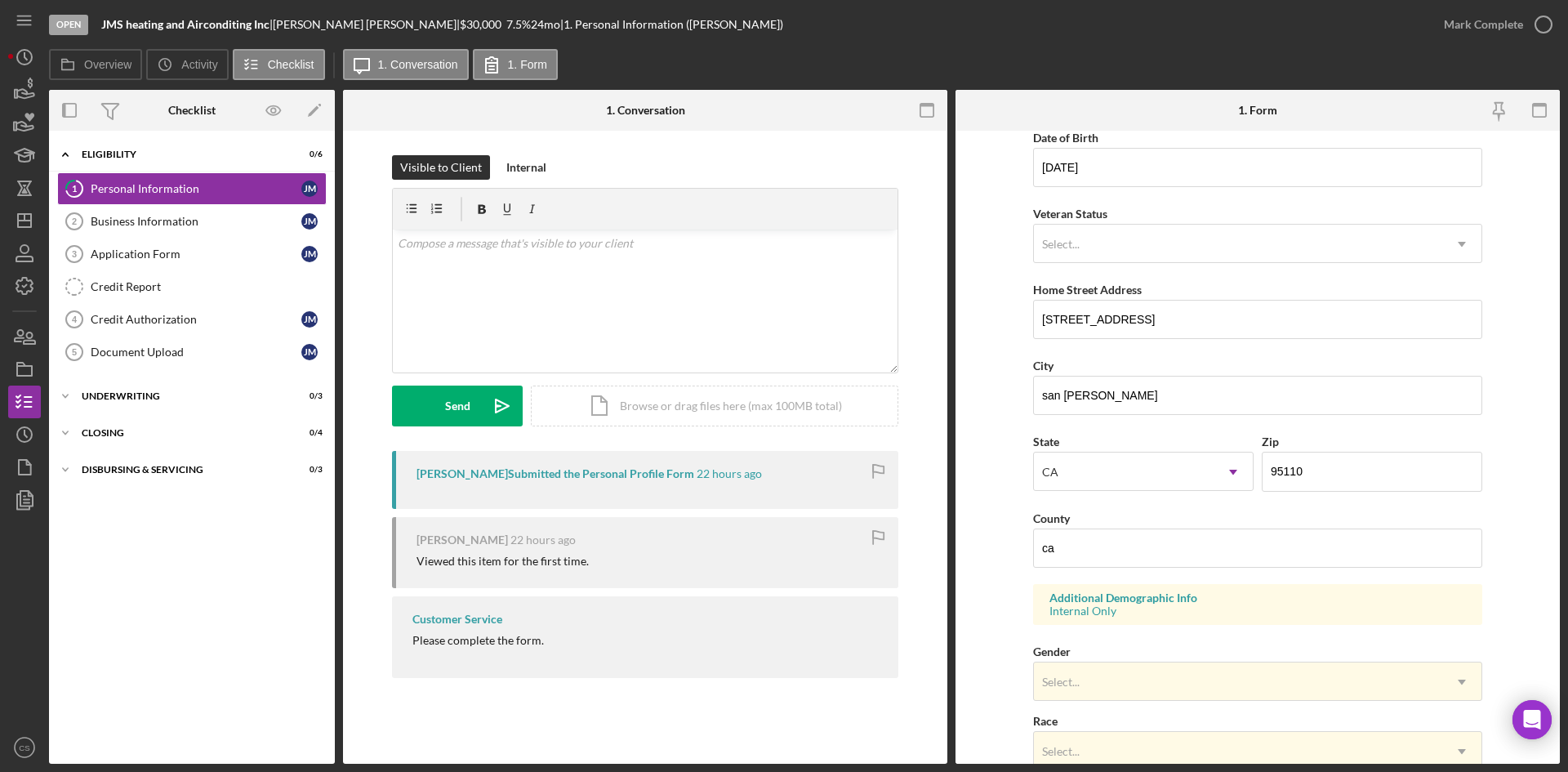
click at [1008, 420] on form "First Name jose Middle Name Last Name murillo Job Title COS Date of Birth 01/02…" at bounding box center [1257, 447] width 604 height 633
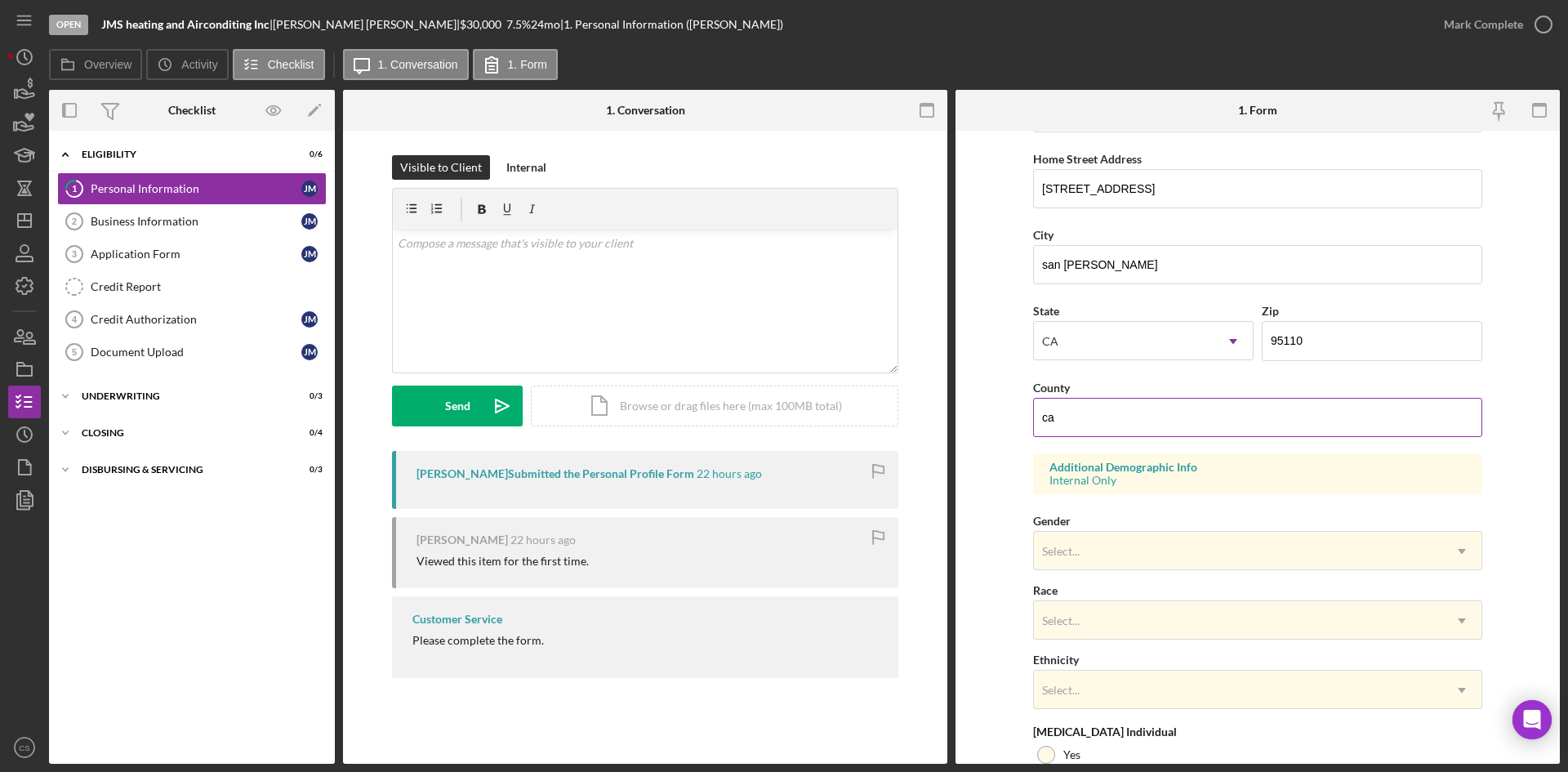
scroll to position [0, 0]
